Goal: Task Accomplishment & Management: Manage account settings

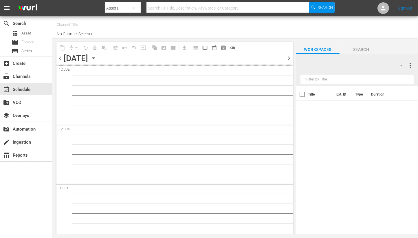
type input "Travelxp - EN (473)"
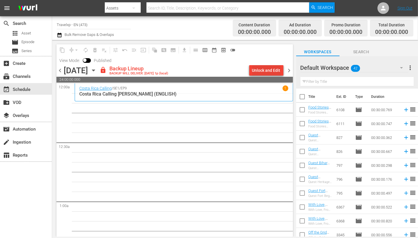
click at [266, 71] on div "Unlock and Edit" at bounding box center [266, 70] width 28 height 10
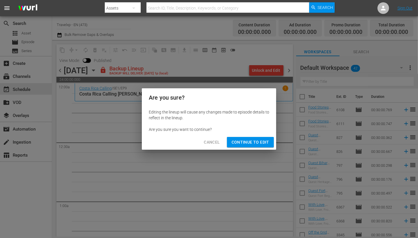
click at [248, 146] on button "Continue to Edit" at bounding box center [250, 142] width 47 height 11
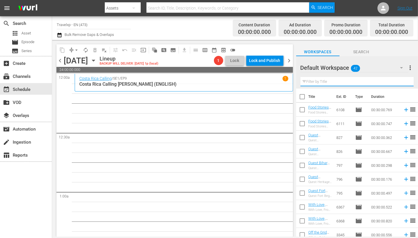
click at [327, 83] on input "text" at bounding box center [356, 81] width 113 height 9
click at [402, 66] on icon "button" at bounding box center [401, 67] width 7 height 7
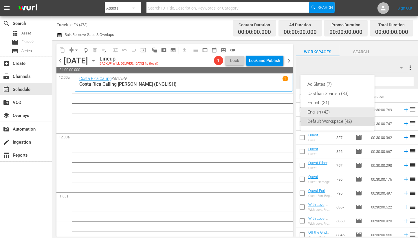
click at [327, 111] on div "English (42)" at bounding box center [337, 111] width 60 height 9
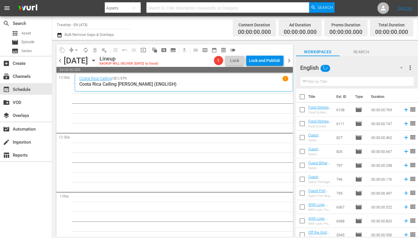
click at [326, 80] on input "text" at bounding box center [356, 81] width 113 height 9
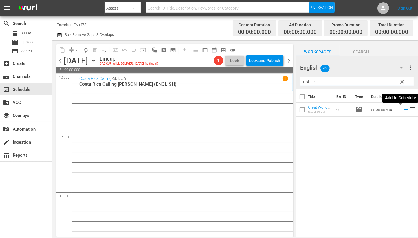
click at [403, 110] on icon at bounding box center [406, 109] width 6 height 6
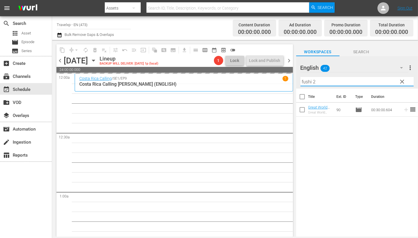
drag, startPoint x: 324, startPoint y: 80, endPoint x: 297, endPoint y: 80, distance: 26.3
click at [297, 80] on div "English 42 English more_vert clear Filter by Title fushi 2" at bounding box center [357, 72] width 122 height 32
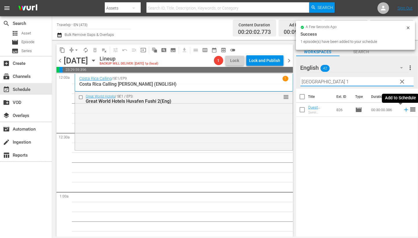
click at [403, 111] on icon at bounding box center [406, 109] width 6 height 6
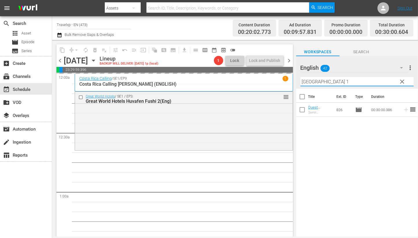
drag, startPoint x: 328, startPoint y: 79, endPoint x: 300, endPoint y: 80, distance: 28.4
click at [300, 80] on div "English 42 English more_vert clear Filter by Title [GEOGRAPHIC_DATA] 1" at bounding box center [357, 72] width 122 height 32
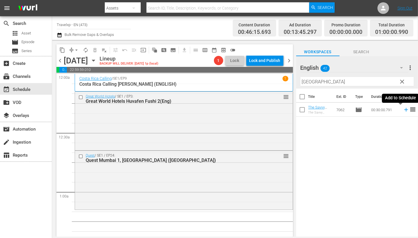
click at [404, 111] on icon at bounding box center [406, 110] width 4 height 4
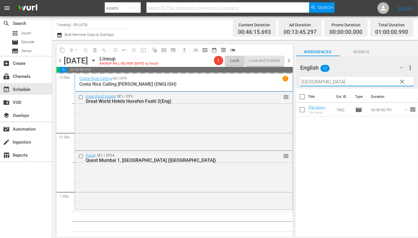
click at [312, 81] on input "[GEOGRAPHIC_DATA]" at bounding box center [356, 81] width 113 height 9
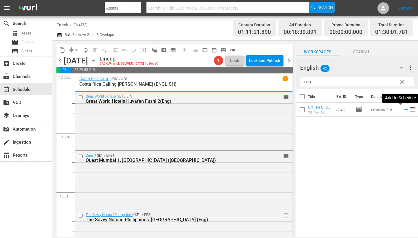
click at [403, 110] on icon at bounding box center [406, 109] width 6 height 6
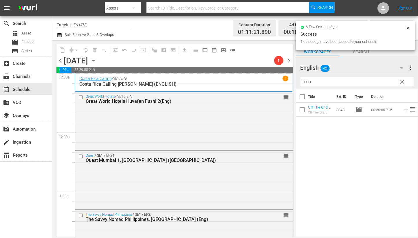
click at [309, 82] on input "omo" at bounding box center [356, 81] width 113 height 9
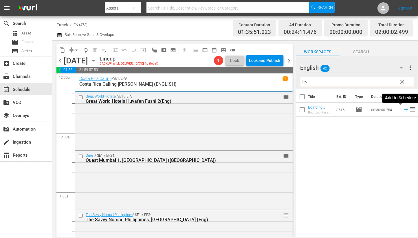
click at [403, 111] on icon at bounding box center [406, 109] width 6 height 6
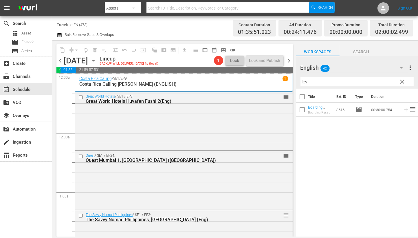
click at [304, 82] on input "levi" at bounding box center [356, 81] width 113 height 9
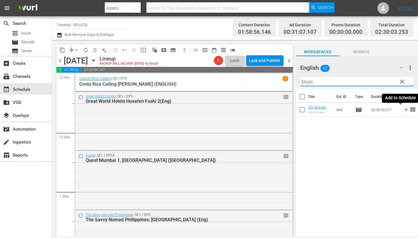
click at [403, 109] on icon at bounding box center [406, 109] width 6 height 6
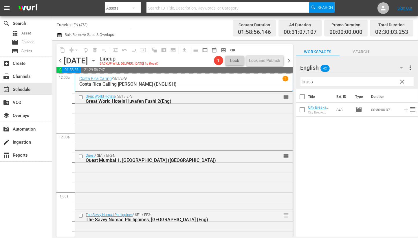
click at [306, 82] on input "bruss" at bounding box center [356, 81] width 113 height 9
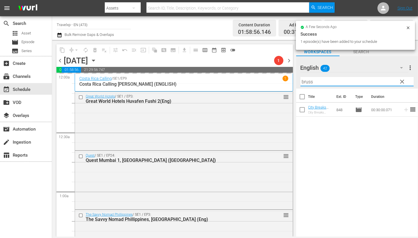
click at [306, 82] on input "bruss" at bounding box center [356, 81] width 113 height 9
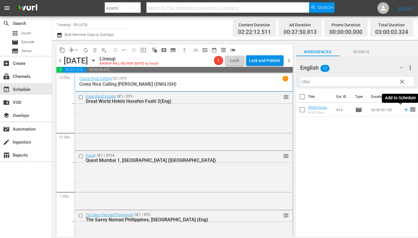
click at [404, 109] on icon at bounding box center [406, 110] width 4 height 4
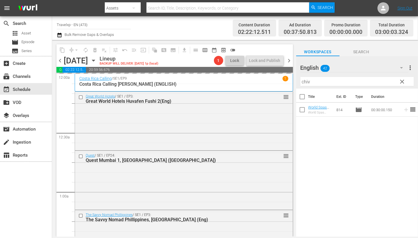
click at [307, 83] on input "chiv" at bounding box center [356, 81] width 113 height 9
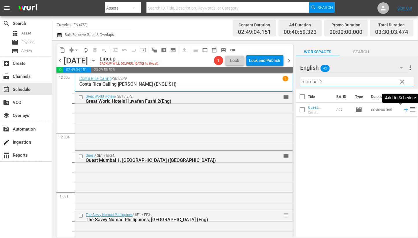
click at [404, 109] on icon at bounding box center [406, 110] width 4 height 4
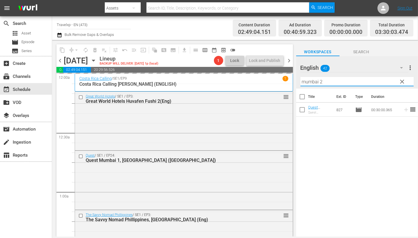
drag, startPoint x: 343, startPoint y: 82, endPoint x: 291, endPoint y: 78, distance: 52.6
click at [291, 78] on div "content_copy compress arrow_drop_down autorenew_outlined delete_forever_outline…" at bounding box center [235, 138] width 366 height 196
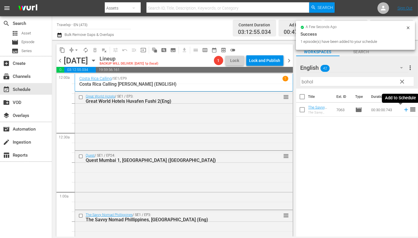
click at [403, 109] on icon at bounding box center [406, 109] width 6 height 6
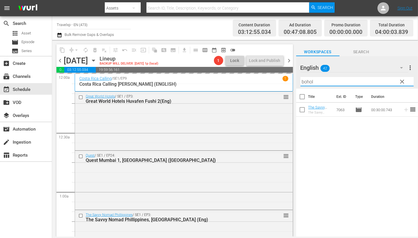
click at [308, 82] on input "bohol" at bounding box center [356, 81] width 113 height 9
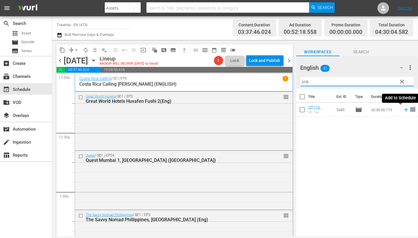
click at [403, 109] on icon at bounding box center [406, 109] width 6 height 6
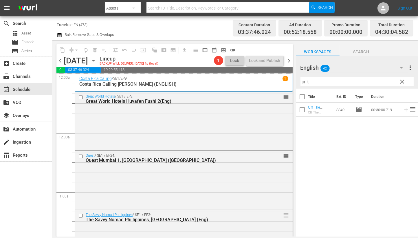
click at [305, 82] on input "jink" at bounding box center [356, 81] width 113 height 9
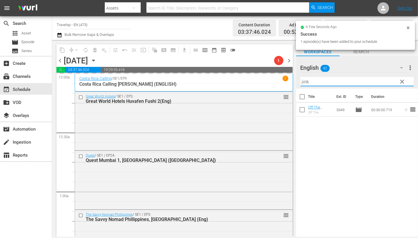
click at [305, 82] on input "jink" at bounding box center [356, 81] width 113 height 9
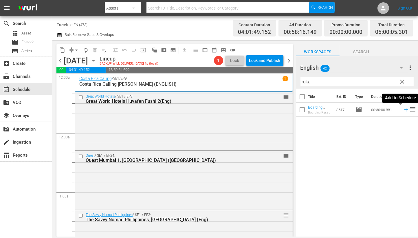
click at [404, 110] on icon at bounding box center [406, 110] width 4 height 4
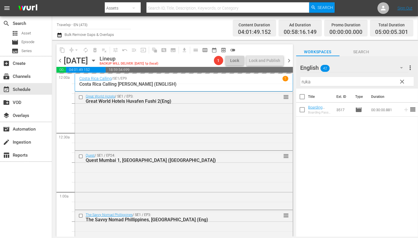
click at [306, 82] on input "ruka" at bounding box center [356, 81] width 113 height 9
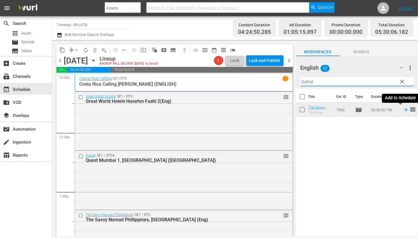
click at [403, 111] on icon at bounding box center [406, 109] width 6 height 6
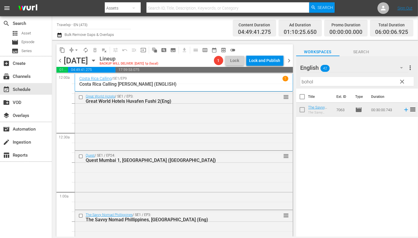
click at [304, 82] on input "bohol" at bounding box center [356, 81] width 113 height 9
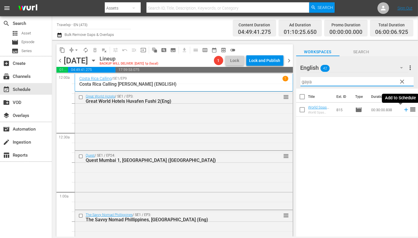
click at [403, 109] on icon at bounding box center [406, 109] width 6 height 6
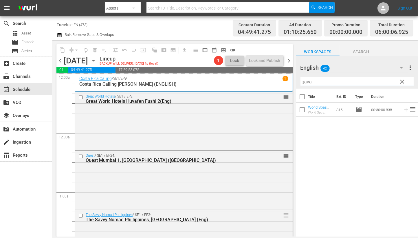
click at [308, 82] on input "gaya" at bounding box center [356, 81] width 113 height 9
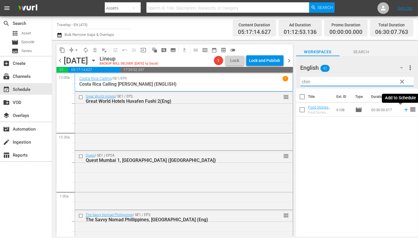
click at [403, 109] on icon at bounding box center [406, 109] width 6 height 6
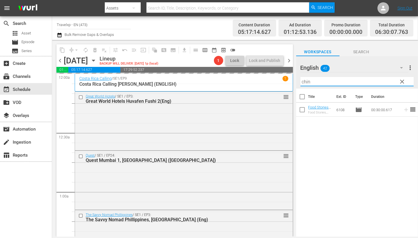
click at [306, 82] on input "chin" at bounding box center [356, 81] width 113 height 9
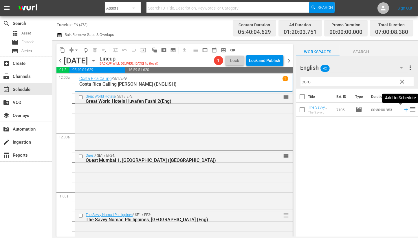
click at [404, 111] on icon at bounding box center [406, 110] width 4 height 4
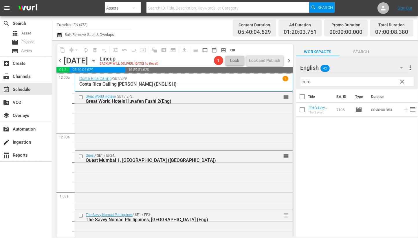
click at [302, 81] on input "coro" at bounding box center [356, 81] width 113 height 9
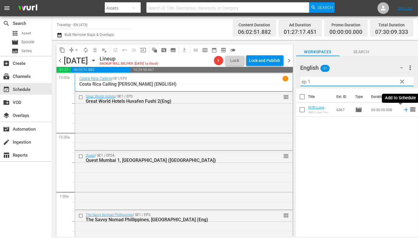
click at [403, 109] on icon at bounding box center [406, 109] width 6 height 6
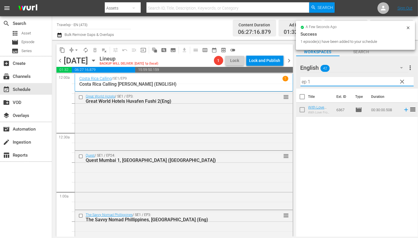
drag, startPoint x: 315, startPoint y: 81, endPoint x: 283, endPoint y: 79, distance: 32.2
click at [283, 79] on div "content_copy compress arrow_drop_down autorenew_outlined delete_forever_outline…" at bounding box center [235, 138] width 366 height 196
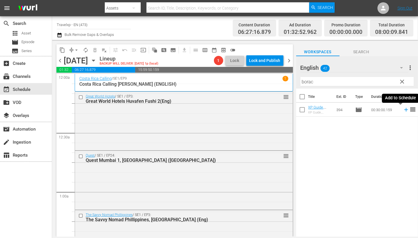
click at [404, 109] on icon at bounding box center [406, 110] width 4 height 4
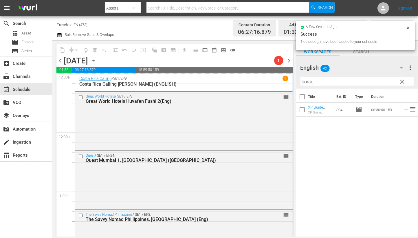
click at [307, 82] on input "borac" at bounding box center [356, 81] width 113 height 9
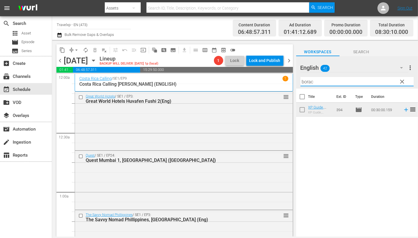
type input "h"
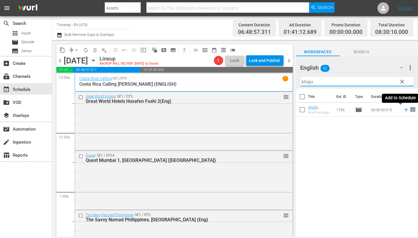
click at [403, 111] on icon at bounding box center [406, 109] width 6 height 6
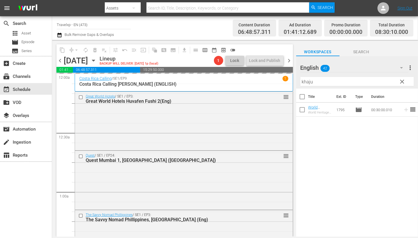
click at [307, 82] on input "khaju" at bounding box center [356, 81] width 113 height 9
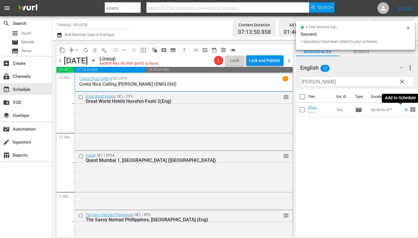
click at [404, 108] on icon at bounding box center [406, 110] width 4 height 4
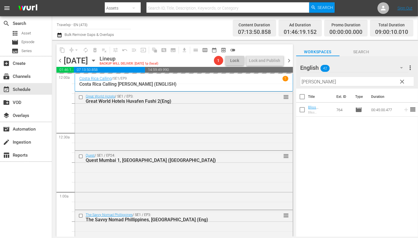
click at [304, 82] on input "[PERSON_NAME]" at bounding box center [356, 81] width 113 height 9
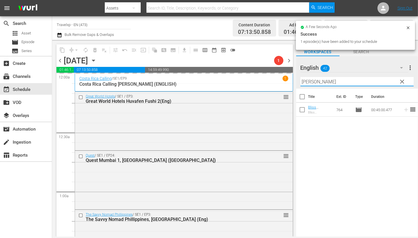
click at [304, 82] on input "[PERSON_NAME]" at bounding box center [356, 81] width 113 height 9
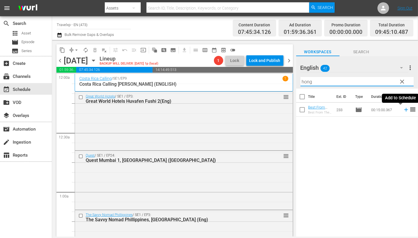
click at [403, 108] on icon at bounding box center [406, 109] width 6 height 6
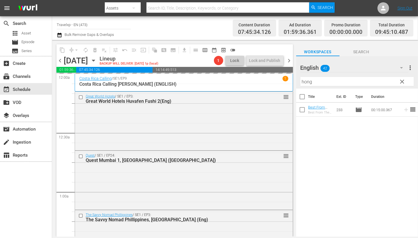
click at [307, 84] on input "hong" at bounding box center [356, 81] width 113 height 9
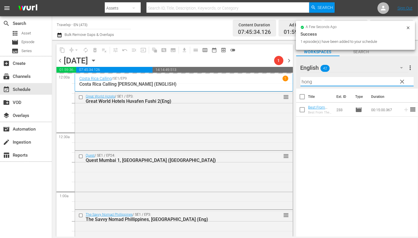
click at [307, 84] on input "hong" at bounding box center [356, 81] width 113 height 9
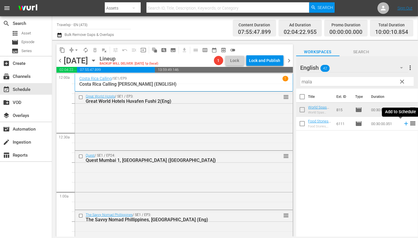
click at [403, 125] on icon at bounding box center [406, 123] width 6 height 6
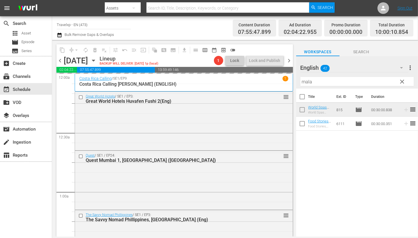
click at [309, 81] on input "mala" at bounding box center [356, 81] width 113 height 9
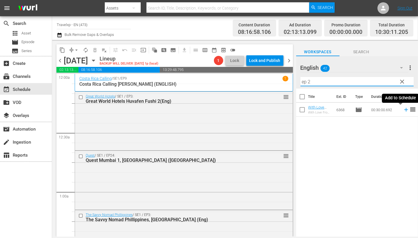
click at [403, 109] on icon at bounding box center [406, 109] width 6 height 6
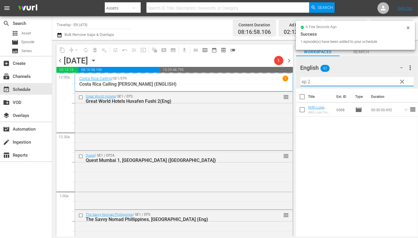
drag, startPoint x: 317, startPoint y: 80, endPoint x: 296, endPoint y: 80, distance: 21.1
click at [296, 80] on div "English 42 English more_vert clear Filter by Title ep 2" at bounding box center [357, 72] width 122 height 32
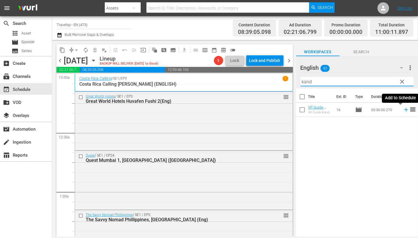
click at [404, 110] on icon at bounding box center [406, 110] width 4 height 4
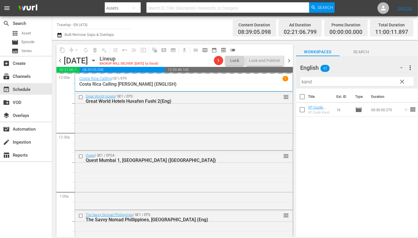
click at [308, 82] on input "kand" at bounding box center [356, 81] width 113 height 9
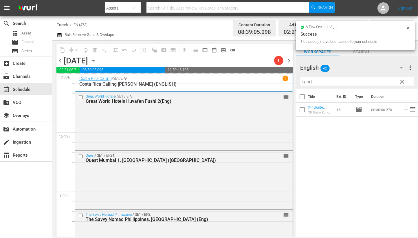
click at [308, 82] on input "kand" at bounding box center [356, 81] width 113 height 9
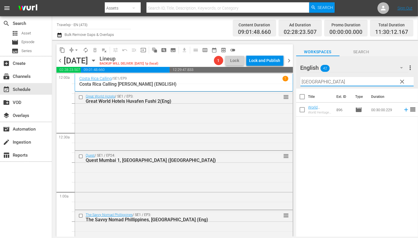
drag, startPoint x: 373, startPoint y: 151, endPoint x: 381, endPoint y: 137, distance: 17.0
click at [373, 151] on div "Title Ext. ID Type Duration World Heritage , [GEOGRAPHIC_DATA](Eng) World Herit…" at bounding box center [357, 163] width 122 height 149
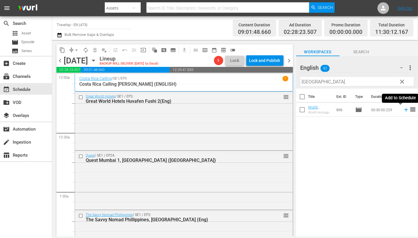
click at [404, 109] on icon at bounding box center [406, 110] width 4 height 4
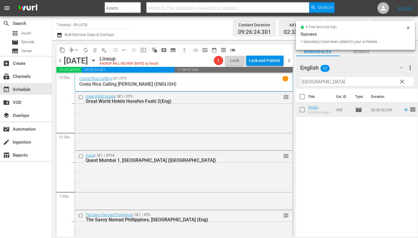
click at [307, 80] on input "[GEOGRAPHIC_DATA]" at bounding box center [356, 81] width 113 height 9
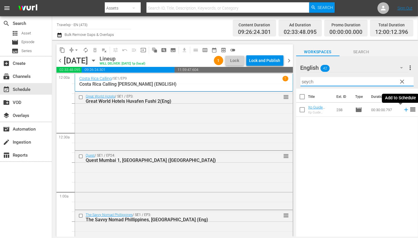
click at [403, 109] on icon at bounding box center [406, 109] width 6 height 6
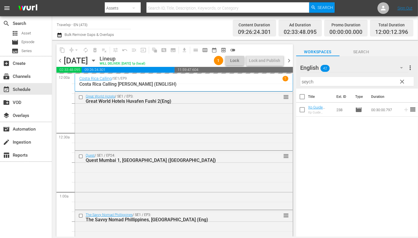
click at [305, 80] on input "seych" at bounding box center [356, 81] width 113 height 9
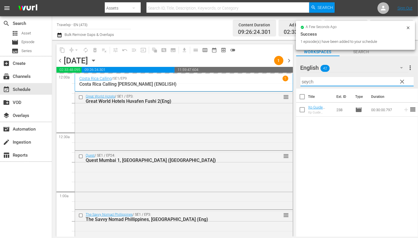
click at [305, 80] on input "seych" at bounding box center [356, 81] width 113 height 9
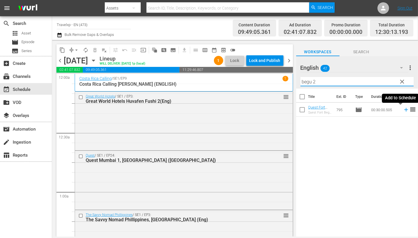
click at [404, 111] on icon at bounding box center [406, 110] width 4 height 4
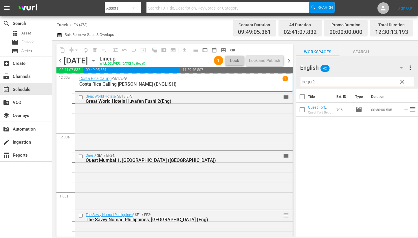
drag, startPoint x: 336, startPoint y: 84, endPoint x: 293, endPoint y: 82, distance: 43.2
click at [293, 82] on div "content_copy compress arrow_drop_down autorenew_outlined delete_forever_outline…" at bounding box center [235, 138] width 366 height 196
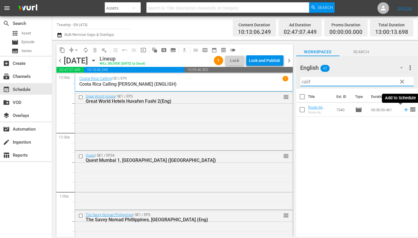
click at [403, 109] on icon at bounding box center [406, 109] width 6 height 6
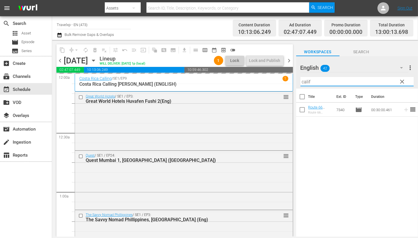
click at [305, 81] on input "calif" at bounding box center [356, 81] width 113 height 9
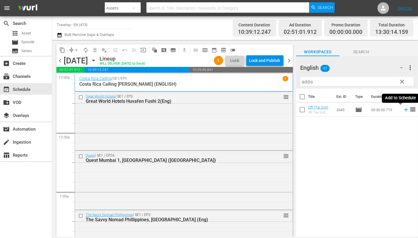
click at [403, 110] on icon at bounding box center [406, 109] width 6 height 6
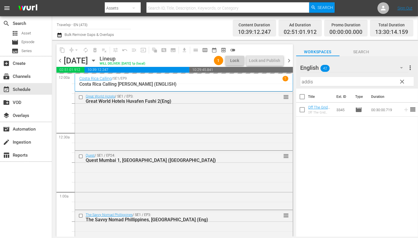
click at [308, 82] on input "addis" at bounding box center [356, 81] width 113 height 9
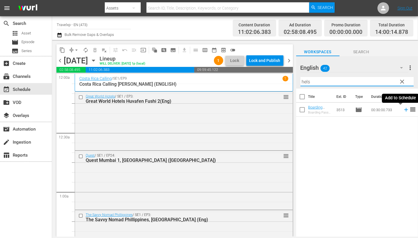
click at [403, 109] on icon at bounding box center [406, 109] width 6 height 6
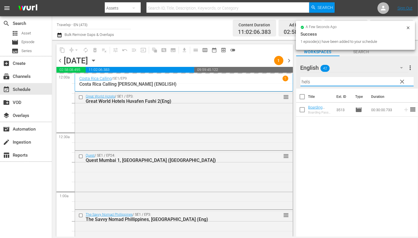
click at [307, 81] on input "hels" at bounding box center [356, 81] width 113 height 9
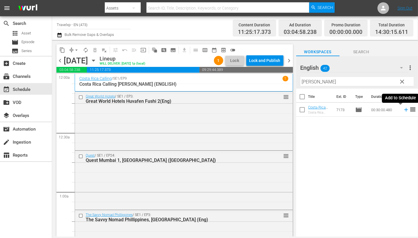
click at [403, 110] on icon at bounding box center [406, 109] width 6 height 6
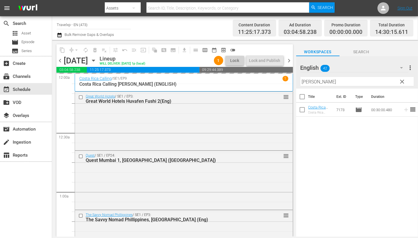
click at [308, 83] on input "[PERSON_NAME]" at bounding box center [356, 81] width 113 height 9
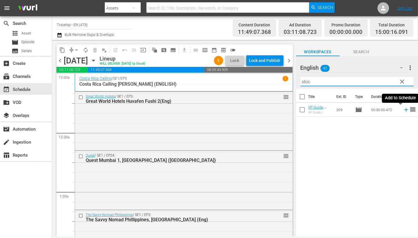
click at [404, 110] on icon at bounding box center [406, 110] width 4 height 4
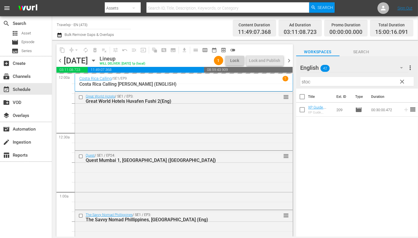
click at [308, 83] on input "stoc" at bounding box center [356, 81] width 113 height 9
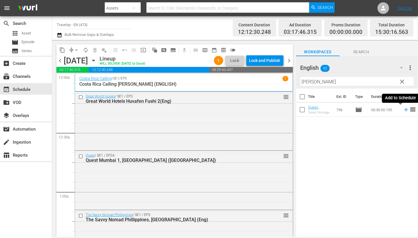
click at [404, 110] on icon at bounding box center [406, 110] width 4 height 4
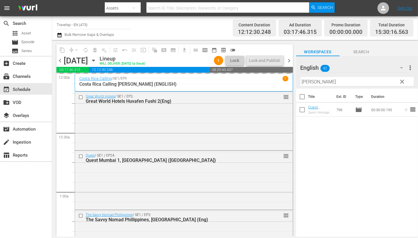
click at [307, 81] on input "[PERSON_NAME]" at bounding box center [356, 81] width 113 height 9
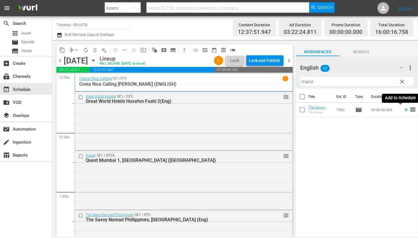
click at [403, 109] on icon at bounding box center [406, 109] width 6 height 6
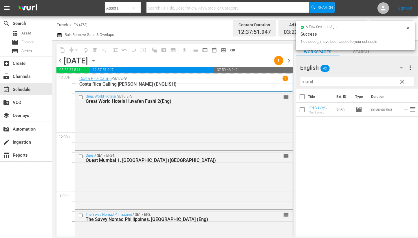
click at [307, 83] on input "manil" at bounding box center [356, 81] width 113 height 9
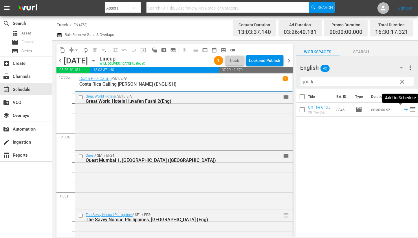
click at [404, 110] on icon at bounding box center [406, 110] width 4 height 4
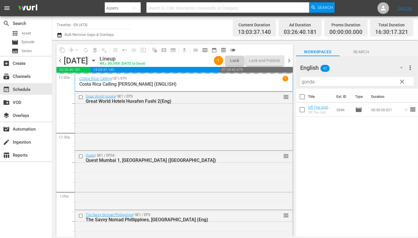
click at [309, 84] on input "gonda" at bounding box center [356, 81] width 113 height 9
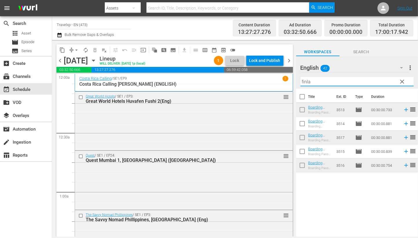
click at [304, 80] on input "finla" at bounding box center [356, 81] width 113 height 9
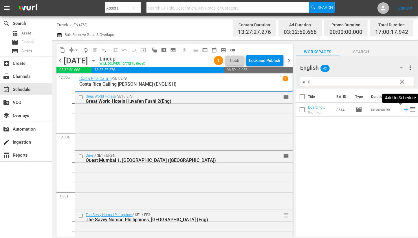
click at [403, 112] on icon at bounding box center [406, 109] width 6 height 6
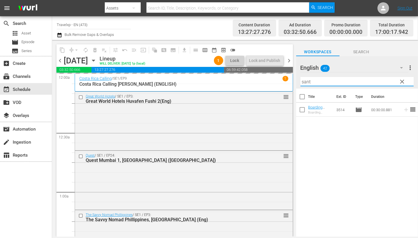
click at [308, 82] on input "sant" at bounding box center [356, 81] width 113 height 9
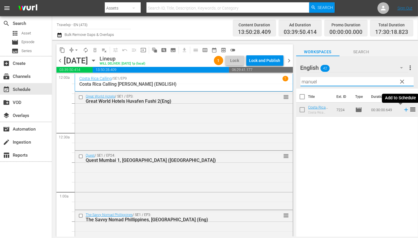
click at [403, 109] on icon at bounding box center [406, 109] width 6 height 6
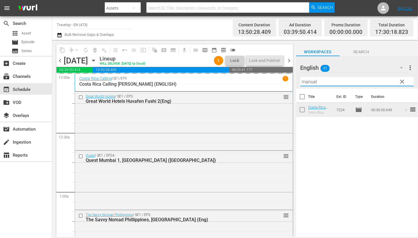
click at [311, 82] on input "manuel" at bounding box center [356, 81] width 113 height 9
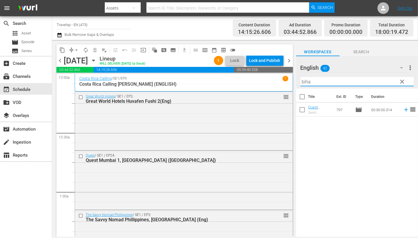
click at [404, 109] on icon at bounding box center [406, 110] width 4 height 4
click at [306, 81] on input "biha" at bounding box center [356, 81] width 113 height 9
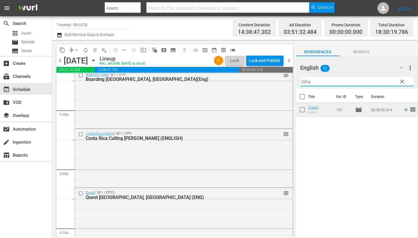
scroll to position [2098, 0]
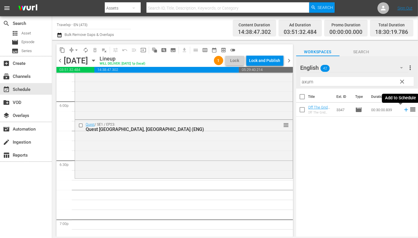
click at [403, 111] on icon at bounding box center [406, 109] width 6 height 6
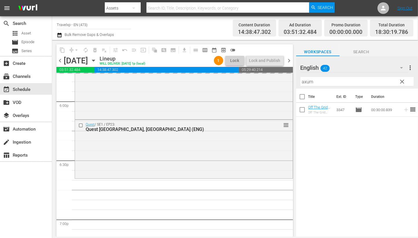
click at [307, 82] on input "axum" at bounding box center [356, 81] width 113 height 9
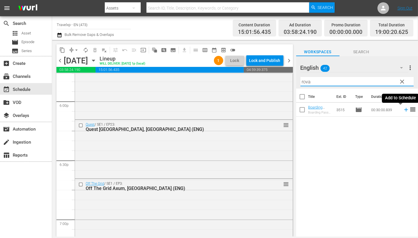
click at [403, 110] on icon at bounding box center [406, 109] width 6 height 6
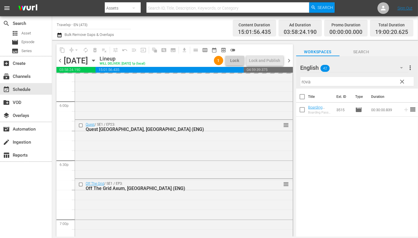
click at [306, 83] on input "rova" at bounding box center [356, 81] width 113 height 9
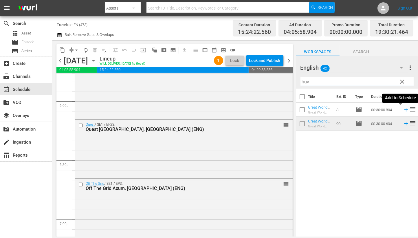
click at [403, 109] on icon at bounding box center [406, 109] width 6 height 6
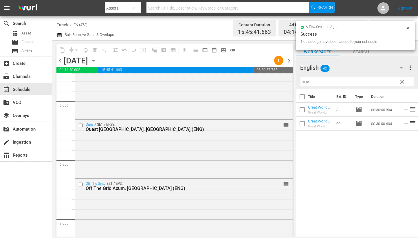
click at [305, 82] on input "huv" at bounding box center [356, 81] width 113 height 9
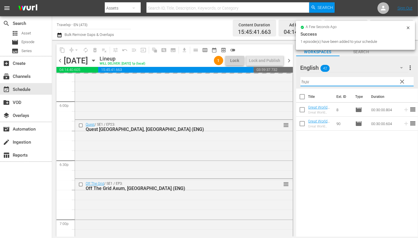
click at [305, 82] on input "huv" at bounding box center [356, 81] width 113 height 9
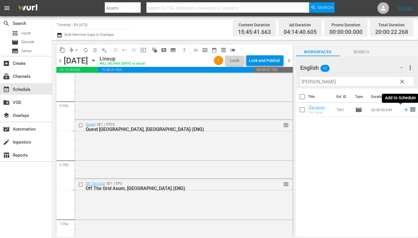
click at [403, 111] on icon at bounding box center [406, 109] width 6 height 6
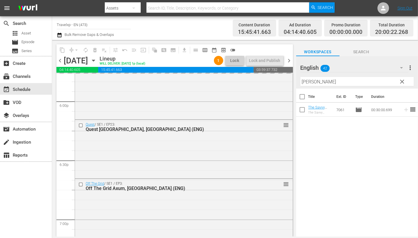
click at [305, 80] on input "[PERSON_NAME]" at bounding box center [356, 81] width 113 height 9
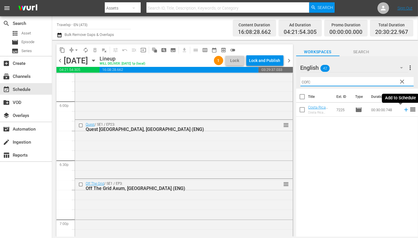
click at [403, 112] on icon at bounding box center [406, 109] width 6 height 6
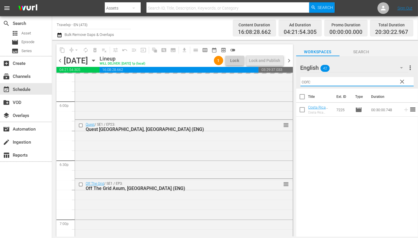
click at [304, 82] on input "corc" at bounding box center [356, 81] width 113 height 9
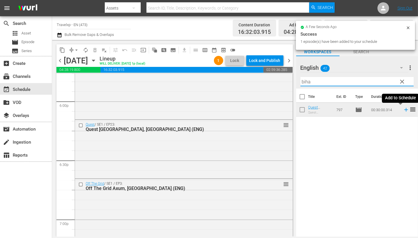
click at [403, 110] on icon at bounding box center [406, 109] width 6 height 6
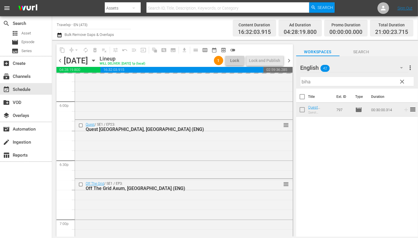
click at [304, 83] on input "biha" at bounding box center [356, 81] width 113 height 9
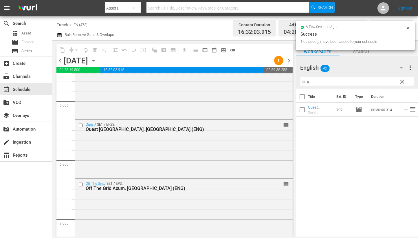
click at [304, 83] on input "biha" at bounding box center [356, 81] width 113 height 9
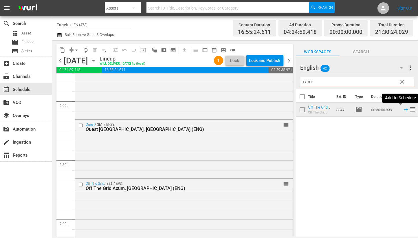
click at [403, 111] on icon at bounding box center [406, 109] width 6 height 6
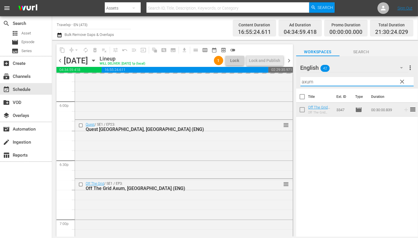
click at [308, 83] on input "axum" at bounding box center [356, 81] width 113 height 9
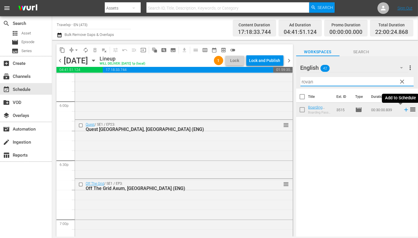
click at [403, 111] on icon at bounding box center [406, 109] width 6 height 6
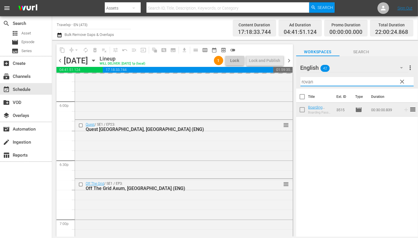
click at [303, 82] on input "rovan" at bounding box center [356, 81] width 113 height 9
click at [403, 113] on icon at bounding box center [406, 109] width 6 height 6
drag, startPoint x: 329, startPoint y: 81, endPoint x: 273, endPoint y: 80, distance: 55.9
click at [273, 80] on div "content_copy compress arrow_drop_down autorenew_outlined delete_forever_outline…" at bounding box center [235, 138] width 366 height 196
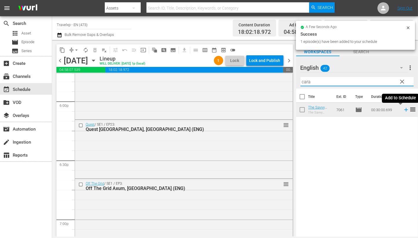
click at [404, 110] on icon at bounding box center [406, 110] width 4 height 4
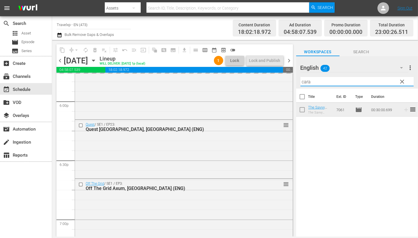
click at [305, 80] on input "cara" at bounding box center [356, 81] width 113 height 9
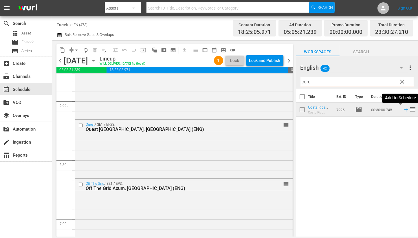
type input "corc"
click at [403, 111] on icon at bounding box center [406, 109] width 6 height 6
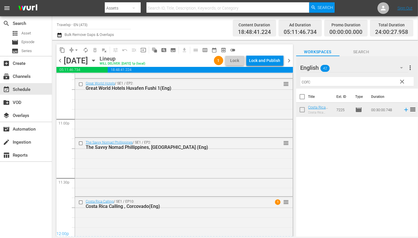
scroll to position [2689, 0]
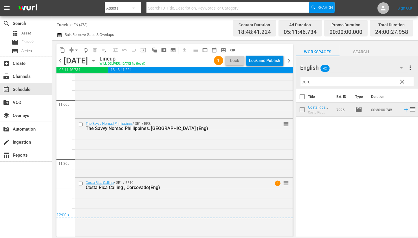
click at [264, 63] on div "Lock and Publish" at bounding box center [264, 60] width 31 height 10
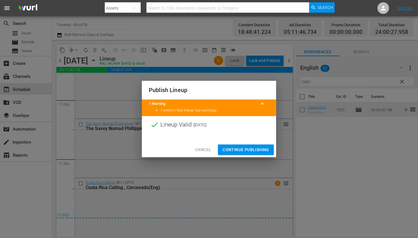
click at [244, 150] on span "Continue Publishing" at bounding box center [246, 149] width 47 height 7
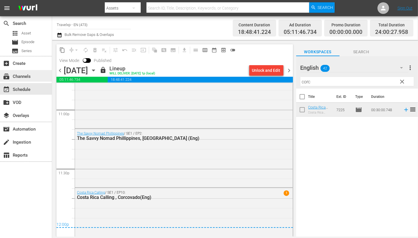
click at [30, 77] on div "subscriptions Channels" at bounding box center [16, 75] width 32 height 5
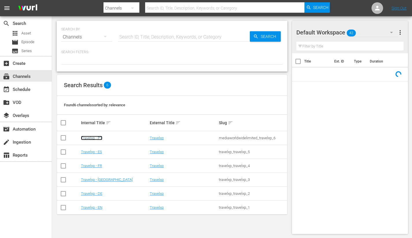
click at [97, 137] on link "Travelxp - PT" at bounding box center [91, 138] width 21 height 4
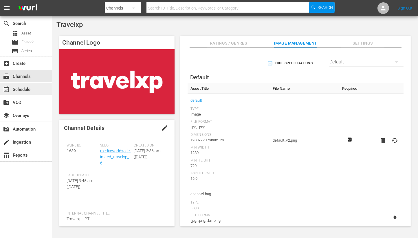
click at [20, 87] on div "event_available Schedule" at bounding box center [16, 88] width 32 height 5
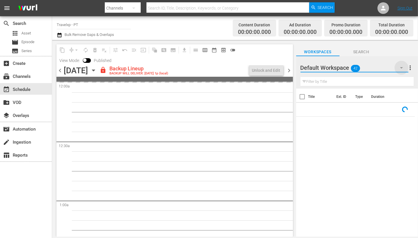
click at [400, 66] on icon "button" at bounding box center [401, 67] width 7 height 7
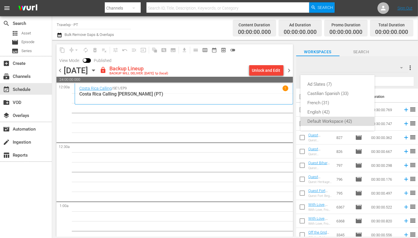
click at [360, 69] on div "Ad Slates (7) Castilian Spanish (33) [DEMOGRAPHIC_DATA] (31) English (42) Defau…" at bounding box center [209, 119] width 418 height 238
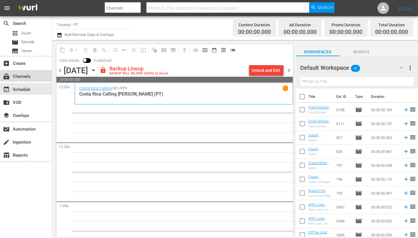
click at [35, 76] on div "subscriptions Channels" at bounding box center [26, 76] width 52 height 12
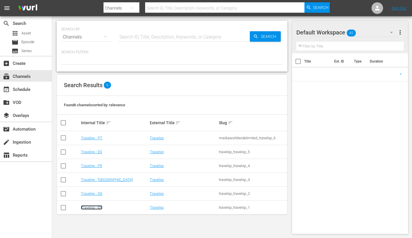
click at [96, 208] on link "Travelxp - EN" at bounding box center [91, 207] width 21 height 4
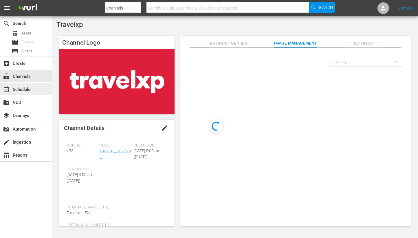
click at [18, 87] on div "event_available Schedule" at bounding box center [16, 88] width 32 height 5
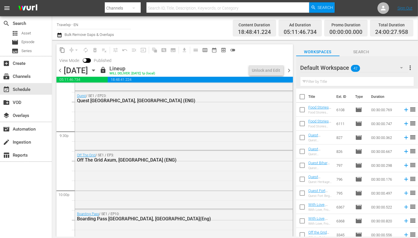
scroll to position [2699, 0]
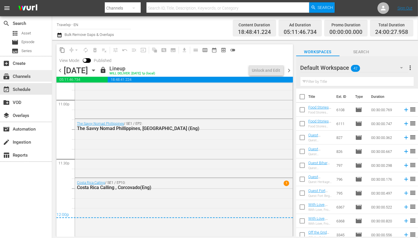
click at [25, 78] on div "subscriptions Channels" at bounding box center [16, 75] width 32 height 5
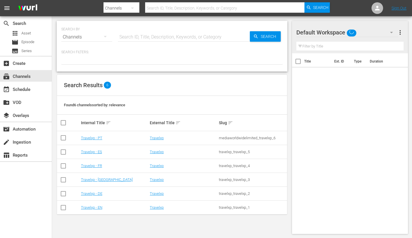
click at [93, 141] on td "Travelxp - PT" at bounding box center [114, 138] width 69 height 14
click at [94, 138] on link "Travelxp - PT" at bounding box center [91, 138] width 21 height 4
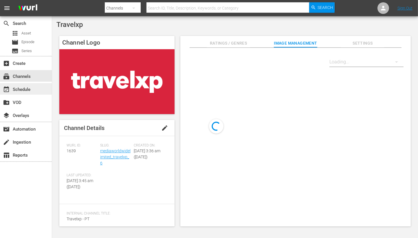
click at [33, 94] on div "event_available Schedule" at bounding box center [26, 89] width 52 height 12
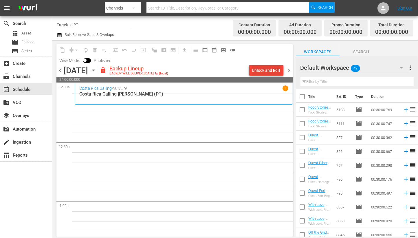
click at [268, 72] on div "Unlock and Edit" at bounding box center [266, 70] width 28 height 10
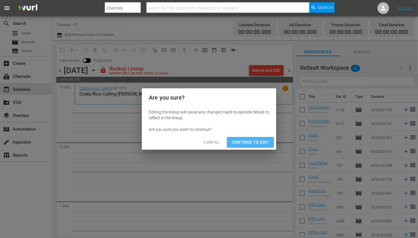
click at [252, 137] on button "Continue to Edit" at bounding box center [250, 142] width 47 height 11
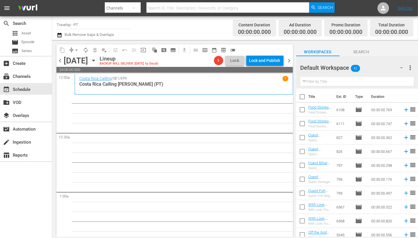
click at [326, 85] on input "text" at bounding box center [356, 81] width 113 height 9
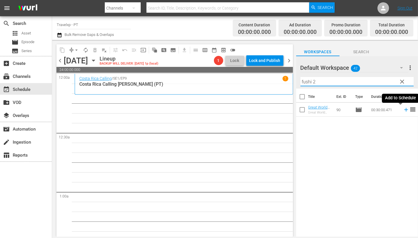
click at [404, 110] on icon at bounding box center [406, 110] width 4 height 4
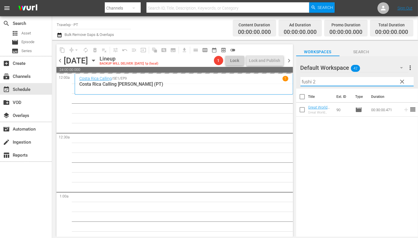
drag, startPoint x: 320, startPoint y: 80, endPoint x: 272, endPoint y: 80, distance: 48.0
click at [272, 80] on div "content_copy compress arrow_drop_down autorenew_outlined delete_forever_outline…" at bounding box center [235, 138] width 366 height 196
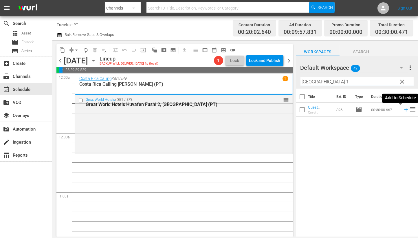
click at [403, 109] on icon at bounding box center [406, 109] width 6 height 6
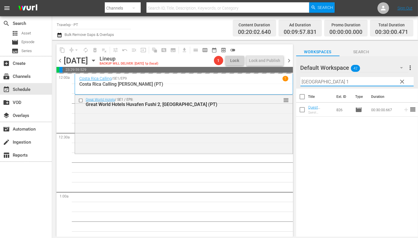
drag, startPoint x: 325, startPoint y: 81, endPoint x: 284, endPoint y: 80, distance: 41.7
click at [284, 80] on div "content_copy compress arrow_drop_down autorenew_outlined delete_forever_outline…" at bounding box center [235, 138] width 366 height 196
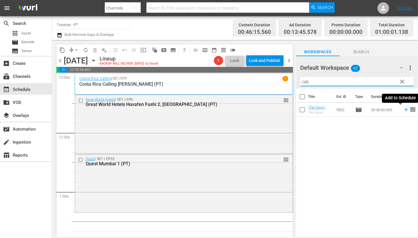
click at [404, 109] on icon at bounding box center [406, 110] width 4 height 4
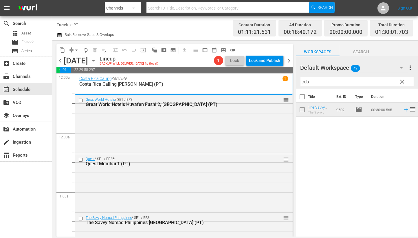
click at [307, 82] on input "ceb" at bounding box center [356, 81] width 113 height 9
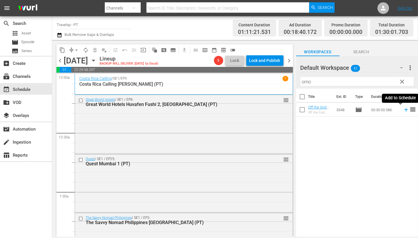
click at [404, 110] on icon at bounding box center [406, 110] width 4 height 4
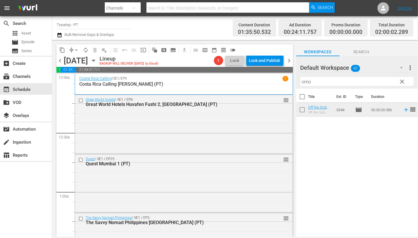
click at [306, 82] on input "omo" at bounding box center [356, 81] width 113 height 9
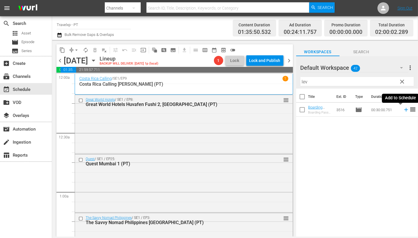
click at [404, 110] on icon at bounding box center [406, 110] width 4 height 4
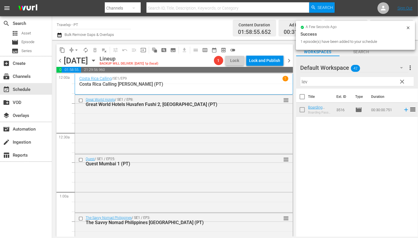
click at [305, 82] on input "lev" at bounding box center [356, 81] width 113 height 9
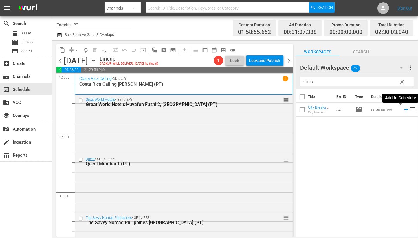
click at [403, 109] on icon at bounding box center [406, 109] width 6 height 6
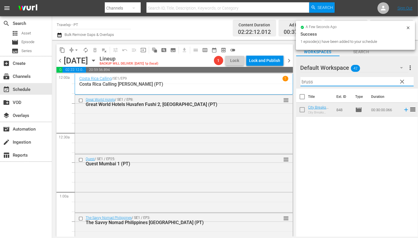
click at [310, 82] on input "bruss" at bounding box center [356, 81] width 113 height 9
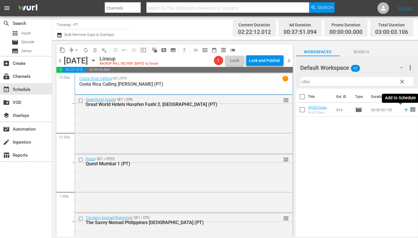
click at [403, 109] on icon at bounding box center [406, 109] width 6 height 6
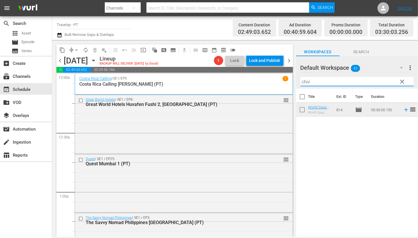
click at [305, 83] on input "chiv" at bounding box center [356, 81] width 113 height 9
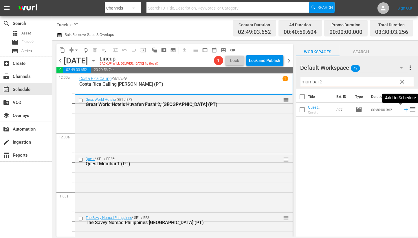
click at [403, 109] on icon at bounding box center [406, 109] width 6 height 6
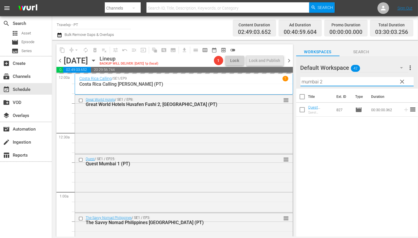
drag, startPoint x: 326, startPoint y: 80, endPoint x: 292, endPoint y: 78, distance: 33.9
click at [292, 78] on div "content_copy compress arrow_drop_down autorenew_outlined delete_forever_outline…" at bounding box center [235, 138] width 366 height 196
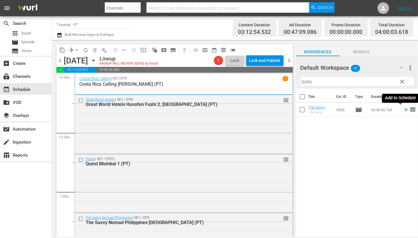
click at [404, 110] on icon at bounding box center [406, 110] width 4 height 4
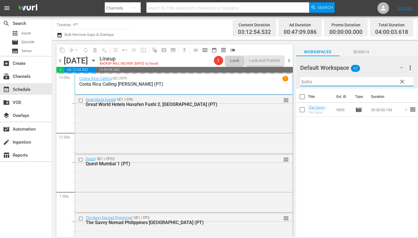
click at [308, 84] on input "boho" at bounding box center [356, 81] width 113 height 9
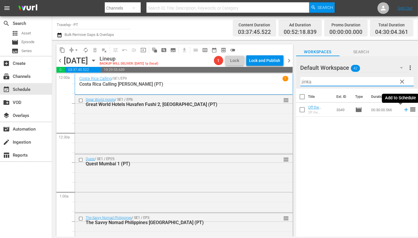
click at [404, 110] on icon at bounding box center [406, 110] width 4 height 4
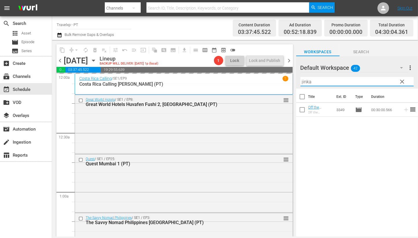
click at [305, 82] on input "jinka" at bounding box center [356, 81] width 113 height 9
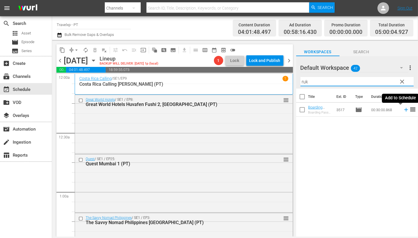
drag, startPoint x: 399, startPoint y: 110, endPoint x: 385, endPoint y: 95, distance: 20.1
click at [404, 110] on icon at bounding box center [406, 110] width 4 height 4
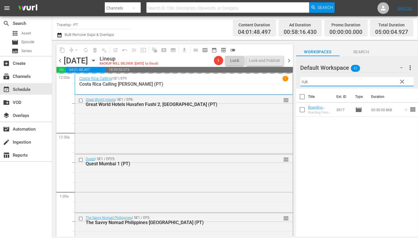
click at [305, 82] on input "ruk" at bounding box center [356, 81] width 113 height 9
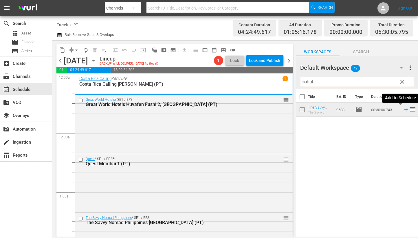
click at [404, 110] on icon at bounding box center [406, 110] width 4 height 4
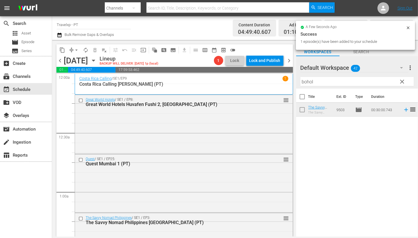
click at [304, 81] on input "bohol" at bounding box center [356, 81] width 113 height 9
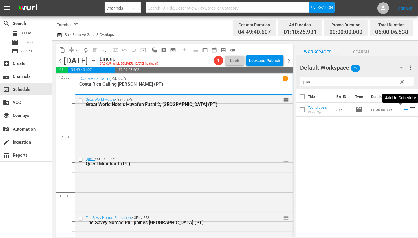
click at [403, 111] on icon at bounding box center [406, 109] width 6 height 6
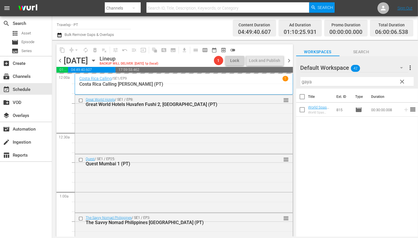
click at [302, 82] on input "gaya" at bounding box center [356, 81] width 113 height 9
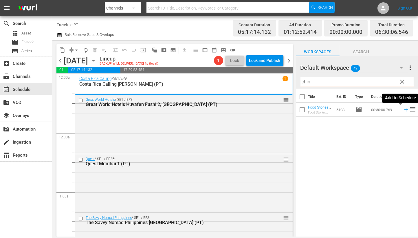
click at [403, 109] on icon at bounding box center [406, 109] width 6 height 6
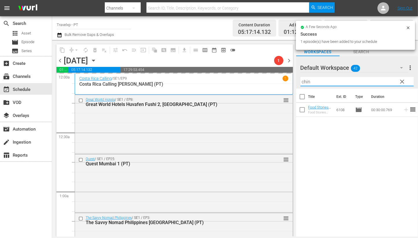
click at [308, 81] on input "chin" at bounding box center [356, 81] width 113 height 9
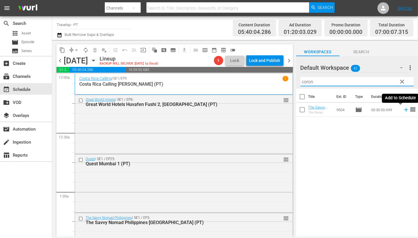
click at [404, 111] on icon at bounding box center [406, 110] width 4 height 4
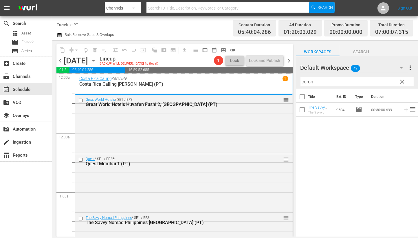
click at [310, 81] on input "coron" at bounding box center [356, 81] width 113 height 9
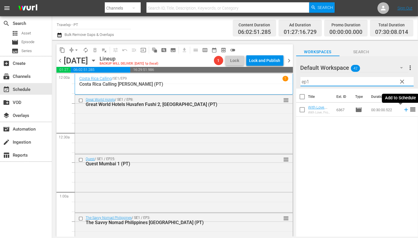
click at [403, 109] on icon at bounding box center [406, 109] width 6 height 6
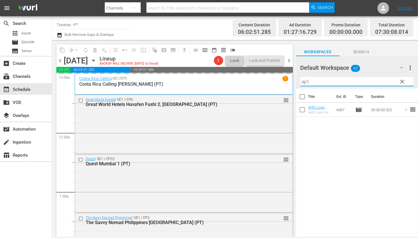
drag, startPoint x: 307, startPoint y: 83, endPoint x: 302, endPoint y: 83, distance: 5.2
click at [302, 83] on input "ep1" at bounding box center [356, 81] width 113 height 9
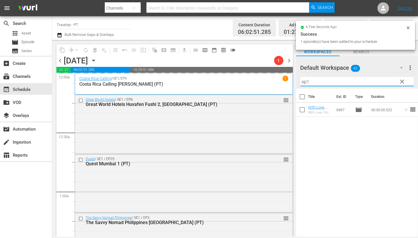
drag, startPoint x: 320, startPoint y: 82, endPoint x: 274, endPoint y: 80, distance: 45.5
click at [274, 80] on div "content_copy compress arrow_drop_down autorenew_outlined delete_forever_outline…" at bounding box center [235, 138] width 366 height 196
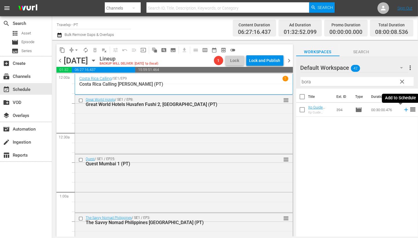
click at [404, 109] on icon at bounding box center [406, 110] width 4 height 4
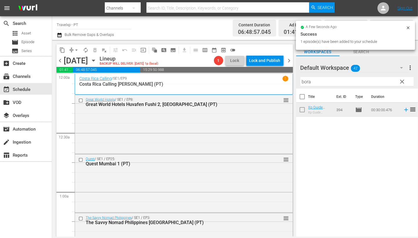
click at [302, 81] on input "bora" at bounding box center [356, 81] width 113 height 9
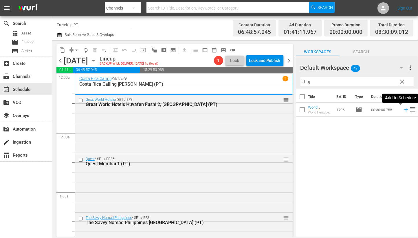
click at [403, 109] on icon at bounding box center [406, 109] width 6 height 6
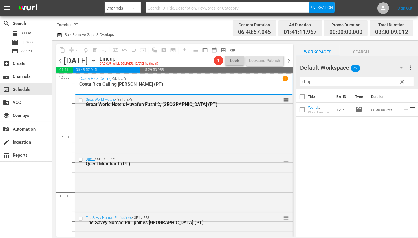
click at [308, 82] on input "khaj" at bounding box center [356, 81] width 113 height 9
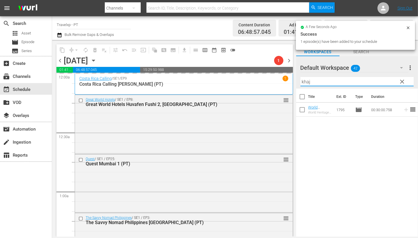
click at [308, 82] on input "khaj" at bounding box center [356, 81] width 113 height 9
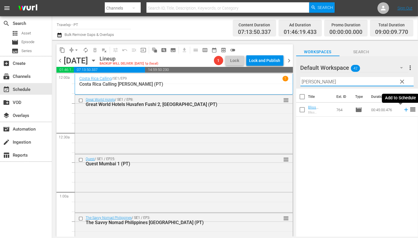
click at [403, 112] on icon at bounding box center [406, 109] width 6 height 6
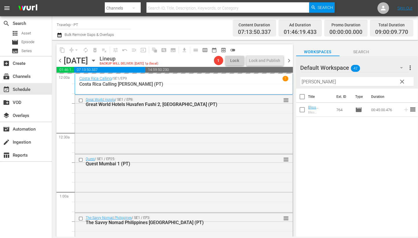
click at [313, 83] on input "[PERSON_NAME]" at bounding box center [356, 81] width 113 height 9
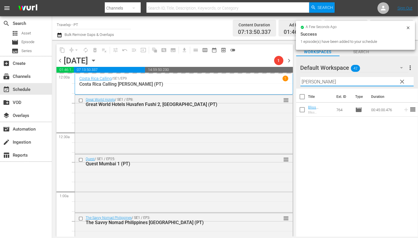
click at [313, 83] on input "[PERSON_NAME]" at bounding box center [356, 81] width 113 height 9
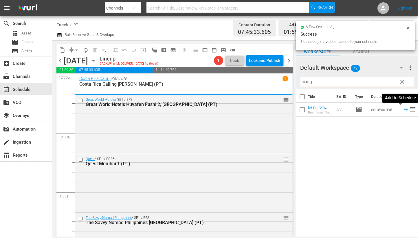
click at [404, 109] on icon at bounding box center [406, 110] width 4 height 4
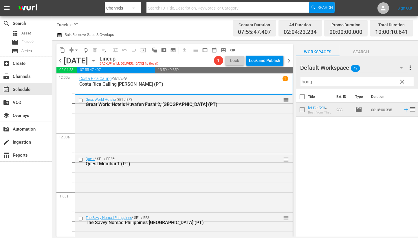
click at [306, 82] on input "hong" at bounding box center [356, 81] width 113 height 9
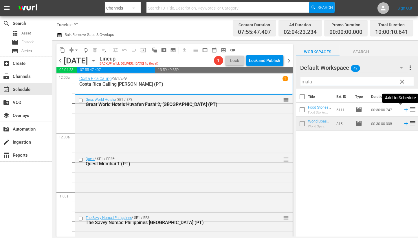
click at [403, 111] on icon at bounding box center [406, 109] width 6 height 6
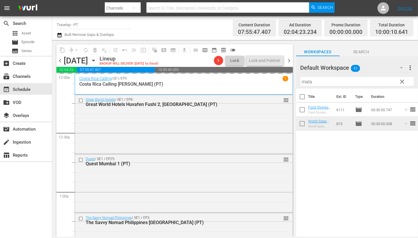
click at [305, 82] on input "mala" at bounding box center [356, 81] width 113 height 9
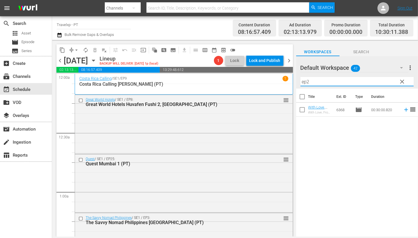
click at [401, 113] on td at bounding box center [405, 110] width 9 height 14
drag, startPoint x: 316, startPoint y: 81, endPoint x: 295, endPoint y: 80, distance: 20.3
click at [295, 80] on div "content_copy compress arrow_drop_down autorenew_outlined delete_forever_outline…" at bounding box center [235, 138] width 366 height 196
click at [403, 111] on icon at bounding box center [406, 109] width 6 height 6
click at [304, 82] on input "kand" at bounding box center [356, 81] width 113 height 9
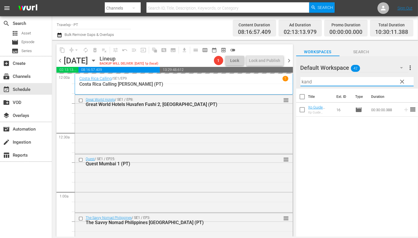
click at [304, 82] on input "kand" at bounding box center [356, 81] width 113 height 9
click at [345, 186] on div "Title Ext. ID Type Duration World Heritage [GEOGRAPHIC_DATA](PT) World Heritage…" at bounding box center [357, 163] width 122 height 149
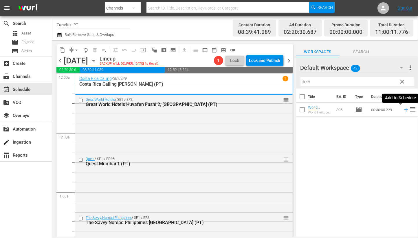
click at [403, 109] on icon at bounding box center [406, 109] width 6 height 6
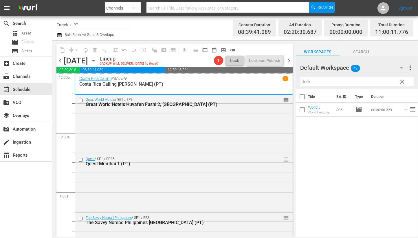
click at [308, 82] on input "delh" at bounding box center [356, 81] width 113 height 9
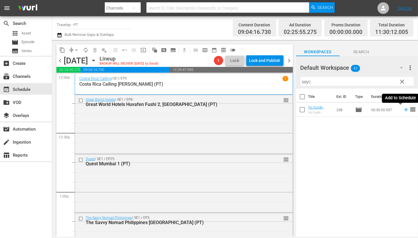
click at [404, 110] on icon at bounding box center [406, 110] width 4 height 4
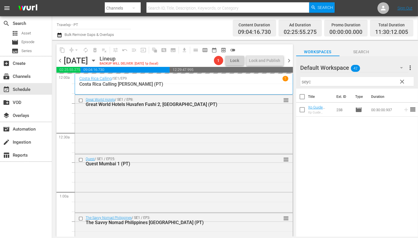
click at [305, 82] on input "seyc" at bounding box center [356, 81] width 113 height 9
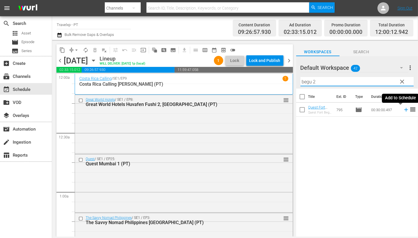
click at [403, 109] on icon at bounding box center [406, 109] width 6 height 6
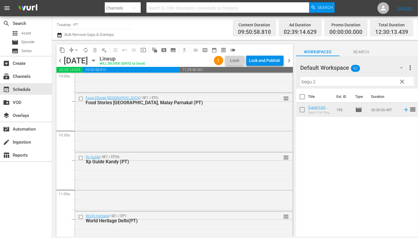
scroll to position [1194, 0]
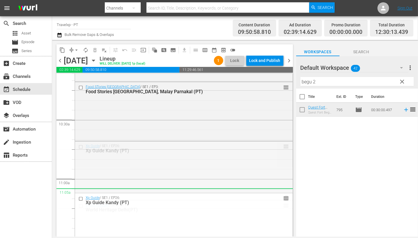
drag, startPoint x: 281, startPoint y: 145, endPoint x: 282, endPoint y: 189, distance: 43.4
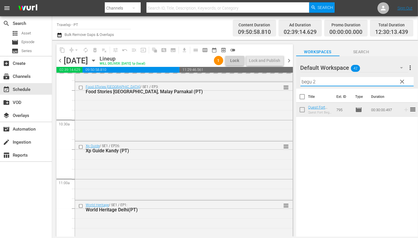
drag, startPoint x: 324, startPoint y: 79, endPoint x: 285, endPoint y: 80, distance: 38.5
click at [285, 80] on div "content_copy compress arrow_drop_down autorenew_outlined delete_forever_outline…" at bounding box center [235, 138] width 366 height 196
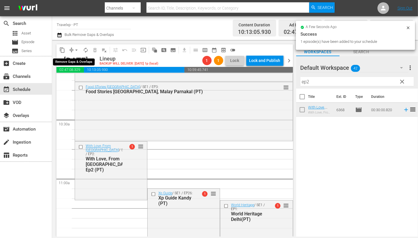
click at [77, 50] on span "arrow_drop_down" at bounding box center [77, 50] width 6 height 6
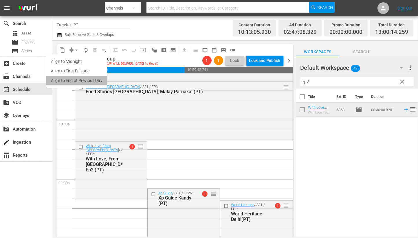
click at [91, 83] on li "Align to End of Previous Day" at bounding box center [76, 81] width 61 height 10
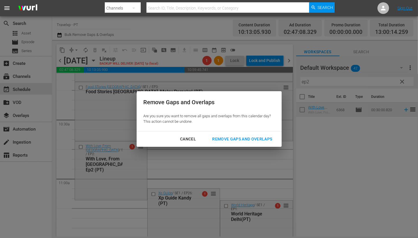
click at [260, 142] on button "Remove Gaps and Overlaps" at bounding box center [242, 139] width 74 height 11
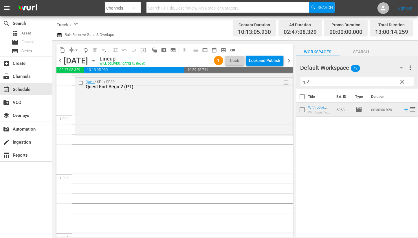
scroll to position [1483, 0]
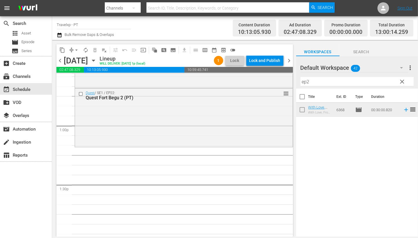
click at [303, 82] on input "ep2" at bounding box center [356, 81] width 113 height 9
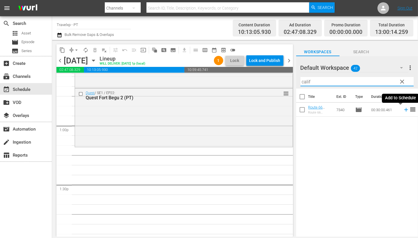
click at [403, 110] on icon at bounding box center [406, 109] width 6 height 6
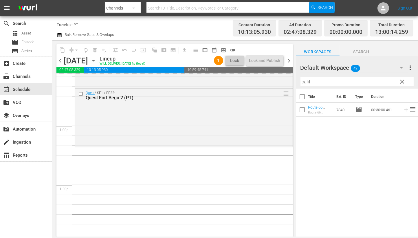
click at [306, 82] on input "calif" at bounding box center [356, 81] width 113 height 9
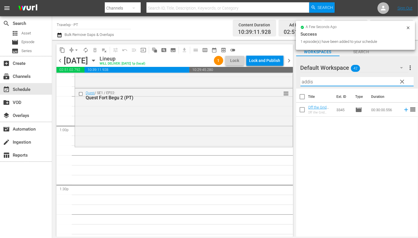
scroll to position [1473, 0]
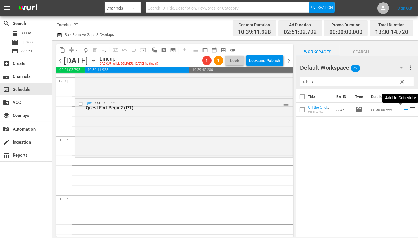
click at [404, 110] on icon at bounding box center [406, 110] width 4 height 4
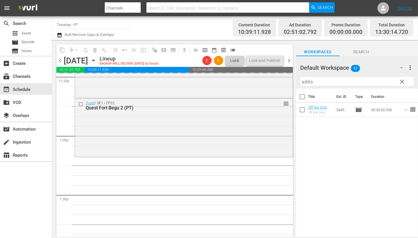
click at [301, 83] on input "addis" at bounding box center [356, 81] width 113 height 9
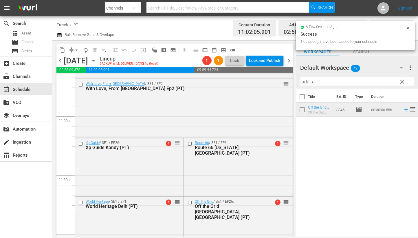
scroll to position [1292, 0]
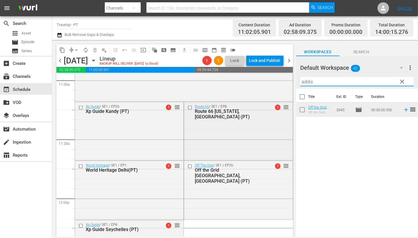
click at [188, 107] on input "checkbox" at bounding box center [190, 107] width 6 height 5
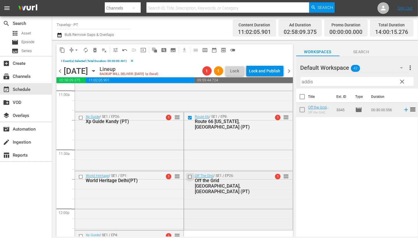
click at [187, 177] on input "checkbox" at bounding box center [190, 177] width 6 height 5
click at [94, 52] on span "delete_forever_outlined" at bounding box center [95, 50] width 6 height 6
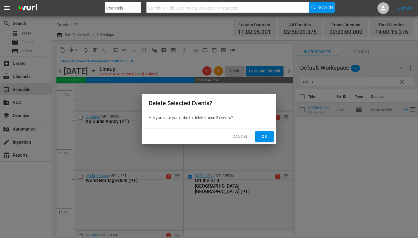
click at [265, 134] on span "Ok" at bounding box center [264, 136] width 9 height 7
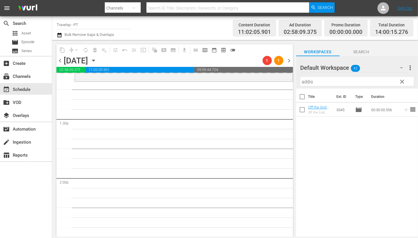
scroll to position [1509, 0]
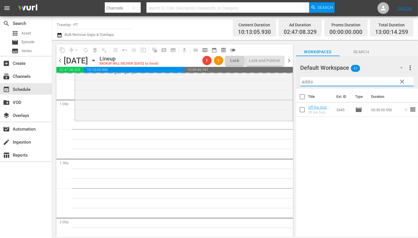
click at [303, 82] on input "addis" at bounding box center [356, 81] width 113 height 9
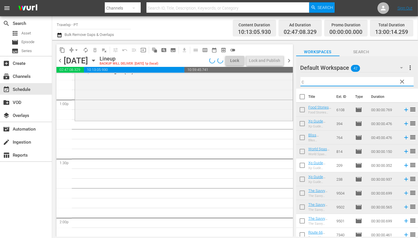
scroll to position [1529, 0]
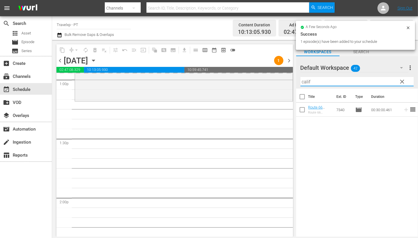
click at [302, 82] on input "calif" at bounding box center [356, 81] width 113 height 9
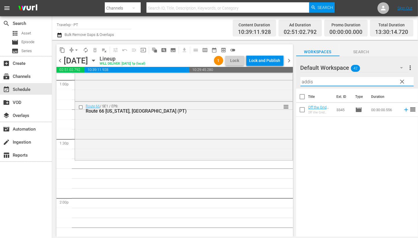
click at [403, 111] on icon at bounding box center [406, 109] width 6 height 6
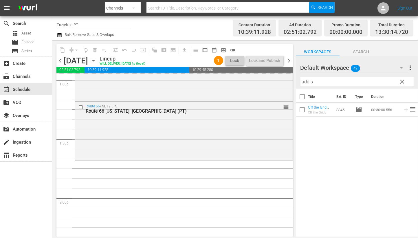
click at [307, 81] on input "addis" at bounding box center [356, 81] width 113 height 9
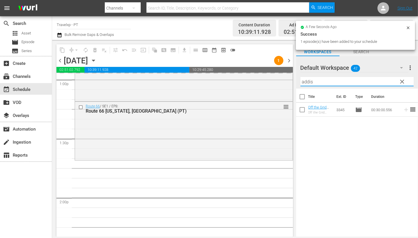
click at [307, 81] on input "addis" at bounding box center [356, 81] width 113 height 9
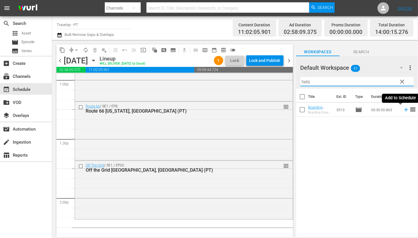
click at [404, 109] on icon at bounding box center [406, 110] width 4 height 4
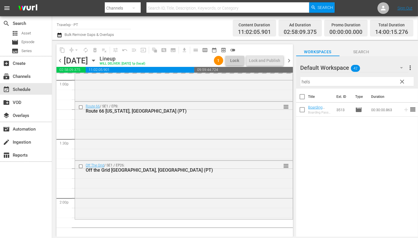
click at [305, 82] on input "hels" at bounding box center [356, 81] width 113 height 9
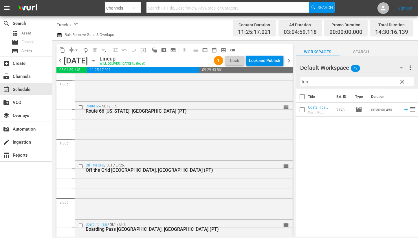
click at [401, 113] on td at bounding box center [405, 110] width 9 height 14
click at [305, 84] on input "turr" at bounding box center [356, 81] width 113 height 9
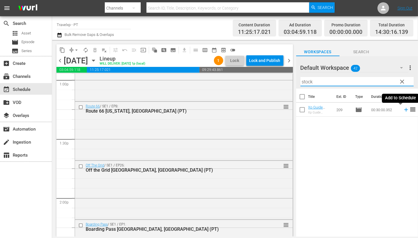
click at [403, 111] on icon at bounding box center [406, 109] width 6 height 6
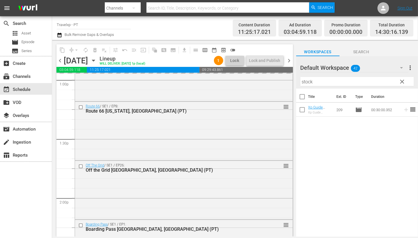
click at [302, 82] on input "stock" at bounding box center [356, 81] width 113 height 9
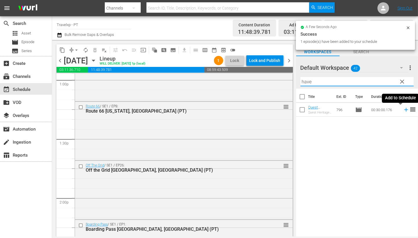
click at [404, 109] on icon at bounding box center [406, 110] width 4 height 4
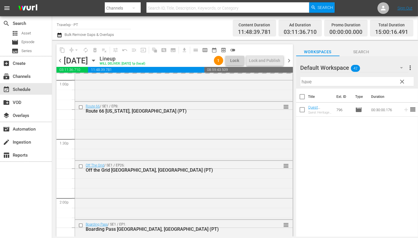
click at [304, 80] on input "have" at bounding box center [356, 81] width 113 height 9
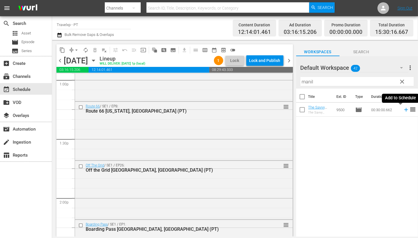
click at [403, 109] on icon at bounding box center [406, 109] width 6 height 6
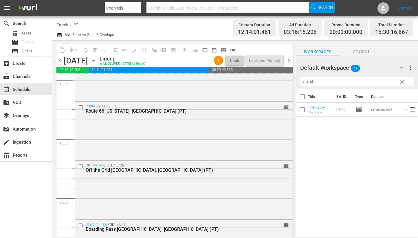
click at [311, 83] on input "manil" at bounding box center [356, 81] width 113 height 9
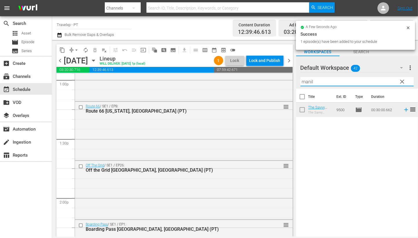
click at [311, 83] on input "manil" at bounding box center [356, 81] width 113 height 9
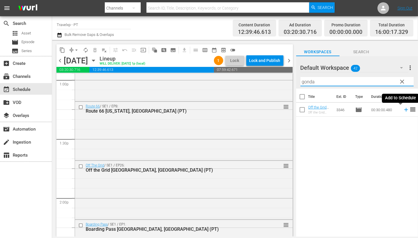
click at [404, 109] on icon at bounding box center [406, 110] width 4 height 4
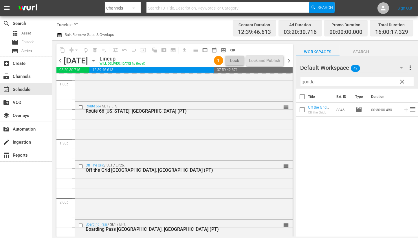
click at [308, 82] on input "gonda" at bounding box center [356, 81] width 113 height 9
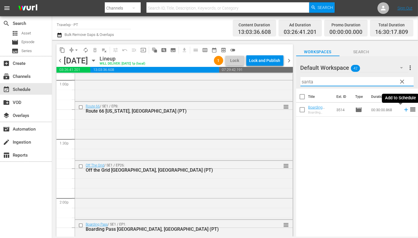
click at [403, 111] on icon at bounding box center [406, 109] width 6 height 6
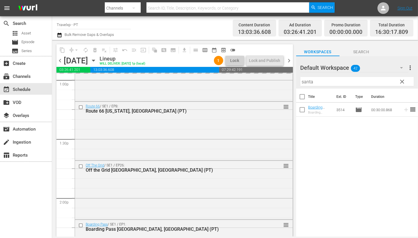
click at [309, 82] on input "santa" at bounding box center [356, 81] width 113 height 9
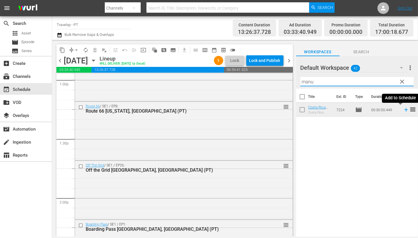
type input "manu"
click at [403, 108] on icon at bounding box center [406, 109] width 6 height 6
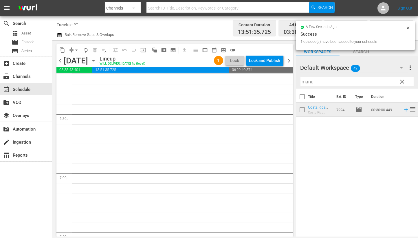
scroll to position [2062, 0]
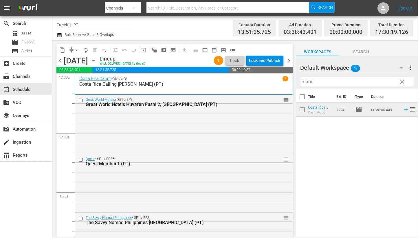
scroll to position [2062, 0]
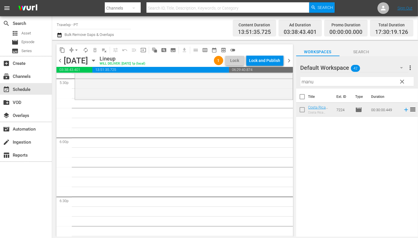
click at [308, 80] on input "manu" at bounding box center [356, 81] width 113 height 9
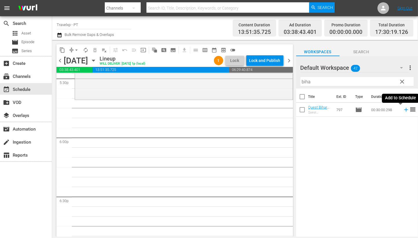
click at [403, 111] on icon at bounding box center [406, 109] width 6 height 6
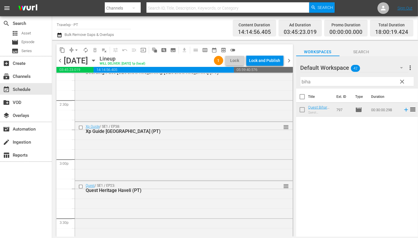
scroll to position [1700, 0]
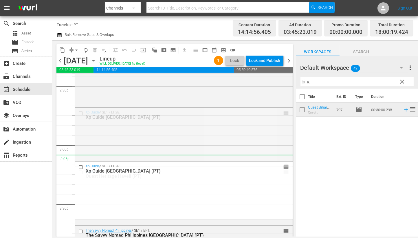
drag, startPoint x: 279, startPoint y: 113, endPoint x: 278, endPoint y: 156, distance: 42.8
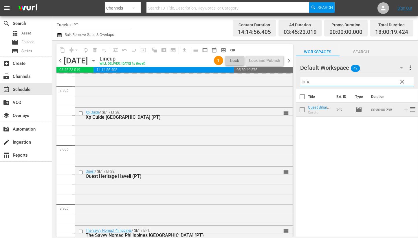
click at [304, 81] on input "biha" at bounding box center [356, 81] width 113 height 9
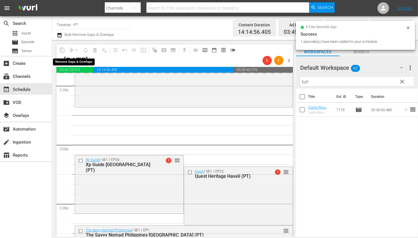
click at [74, 48] on div "arrow_drop_down" at bounding box center [76, 49] width 9 height 9
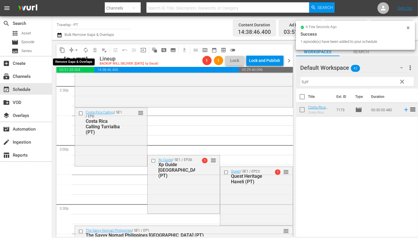
click at [76, 51] on span "arrow_drop_down" at bounding box center [77, 50] width 6 height 6
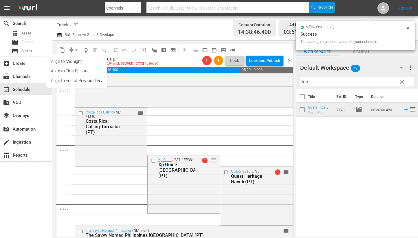
click at [88, 80] on li "Align to End of Previous Day" at bounding box center [76, 81] width 61 height 10
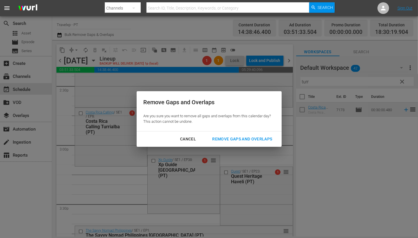
click at [242, 142] on div "Remove Gaps and Overlaps" at bounding box center [241, 138] width 69 height 7
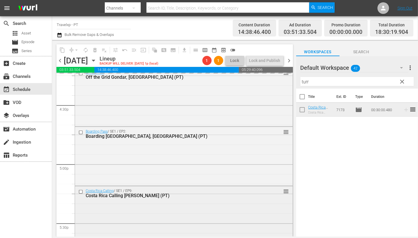
scroll to position [2062, 0]
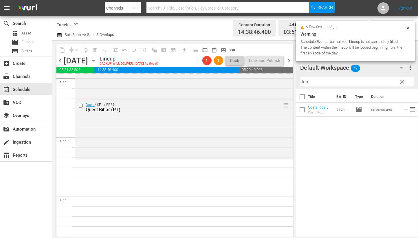
click at [303, 83] on input "turr" at bounding box center [356, 81] width 113 height 9
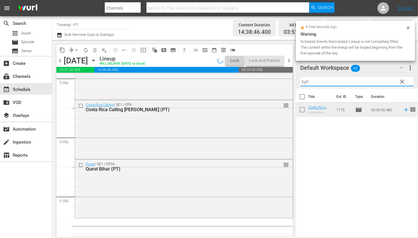
click at [303, 83] on input "turr" at bounding box center [356, 81] width 113 height 9
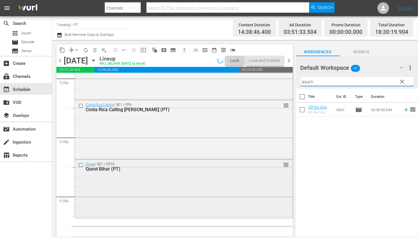
scroll to position [2134, 0]
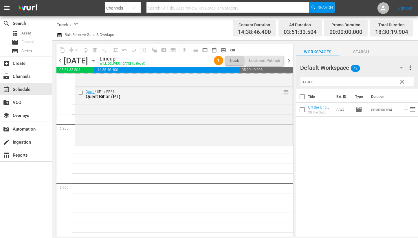
click at [304, 80] on input "axum" at bounding box center [356, 81] width 113 height 9
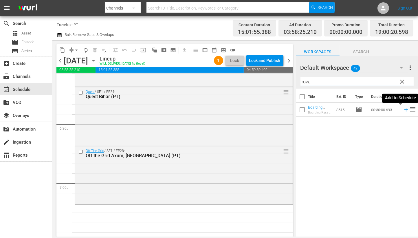
click at [404, 109] on icon at bounding box center [406, 110] width 4 height 4
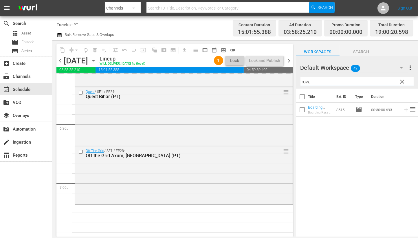
click at [305, 83] on input "rova" at bounding box center [356, 81] width 113 height 9
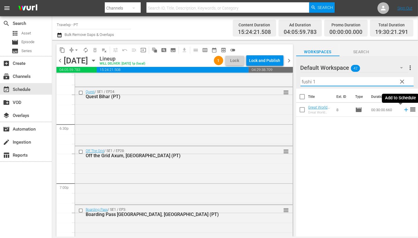
click at [403, 110] on icon at bounding box center [406, 109] width 6 height 6
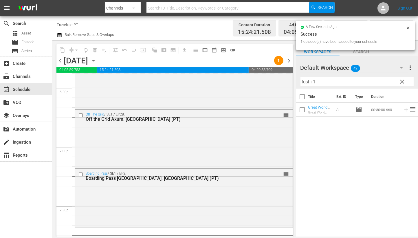
scroll to position [2206, 0]
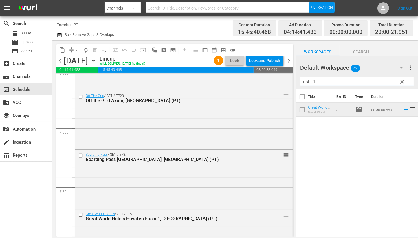
click at [271, 76] on div "content_copy compress arrow_drop_down autorenew_outlined delete_forever_outline…" at bounding box center [235, 138] width 366 height 196
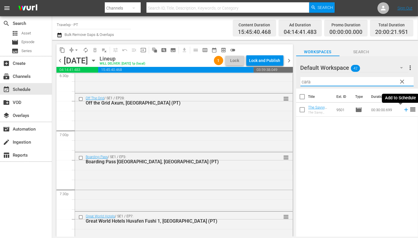
drag, startPoint x: 399, startPoint y: 111, endPoint x: 333, endPoint y: 92, distance: 69.0
click at [403, 111] on icon at bounding box center [406, 109] width 6 height 6
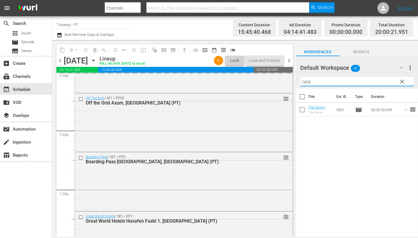
click at [305, 81] on input "cara" at bounding box center [356, 81] width 113 height 9
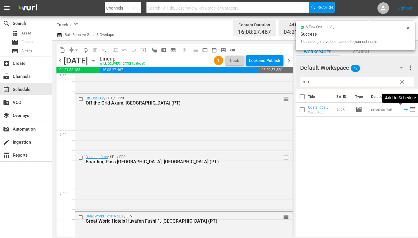
click at [403, 108] on icon at bounding box center [406, 109] width 6 height 6
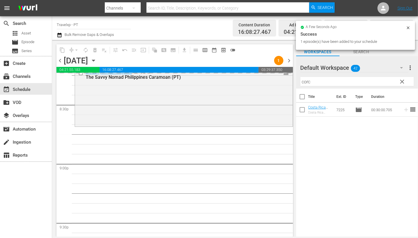
scroll to position [2440, 0]
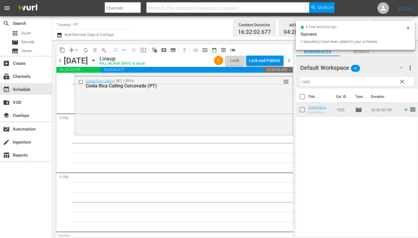
click at [308, 81] on input "corc" at bounding box center [356, 81] width 113 height 9
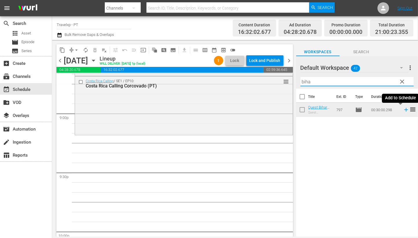
click at [403, 110] on icon at bounding box center [406, 109] width 6 height 6
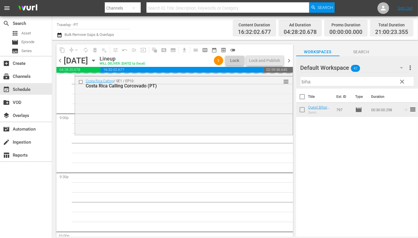
click at [306, 82] on input "biha" at bounding box center [356, 81] width 113 height 9
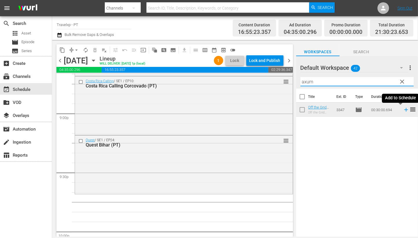
click at [403, 110] on icon at bounding box center [406, 109] width 6 height 6
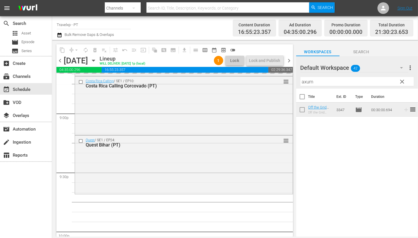
click at [308, 83] on input "axum" at bounding box center [356, 81] width 113 height 9
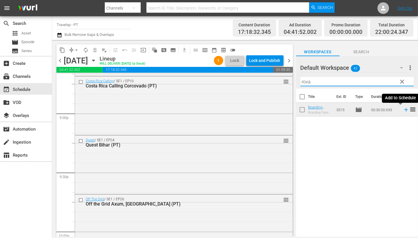
click at [404, 110] on icon at bounding box center [406, 110] width 4 height 4
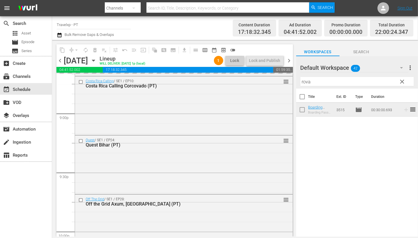
click at [306, 82] on input "rova" at bounding box center [356, 81] width 113 height 9
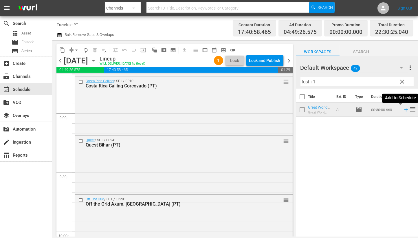
click at [403, 110] on icon at bounding box center [406, 109] width 6 height 6
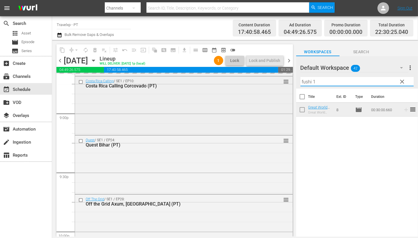
click at [267, 78] on div "content_copy compress arrow_drop_down autorenew_outlined delete_forever_outline…" at bounding box center [235, 138] width 366 height 196
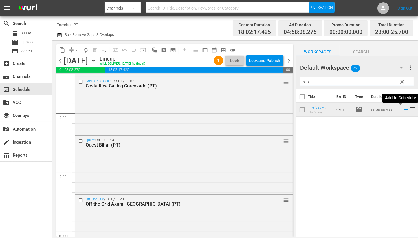
click at [403, 109] on icon at bounding box center [406, 109] width 6 height 6
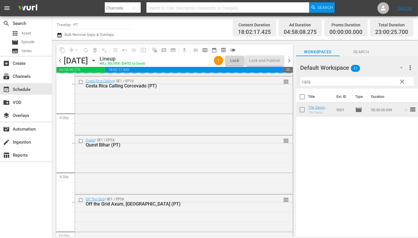
click at [308, 82] on input "cara" at bounding box center [356, 81] width 113 height 9
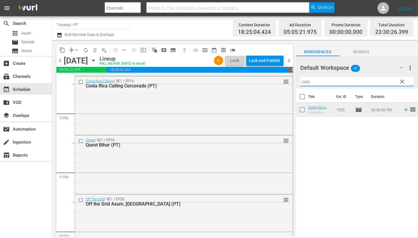
type input "corc"
drag, startPoint x: 402, startPoint y: 110, endPoint x: 372, endPoint y: 108, distance: 30.5
click at [403, 110] on icon at bounding box center [406, 109] width 6 height 6
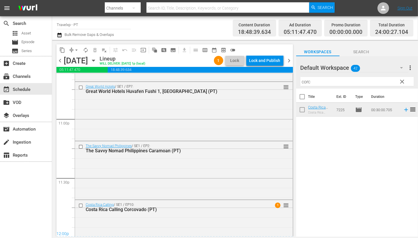
scroll to position [2693, 0]
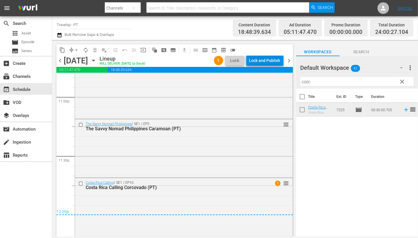
click at [261, 57] on div "Lock and Publish" at bounding box center [264, 60] width 31 height 10
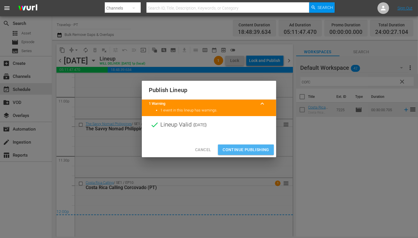
click at [245, 147] on span "Continue Publishing" at bounding box center [246, 149] width 47 height 7
